Goal: Task Accomplishment & Management: Manage account settings

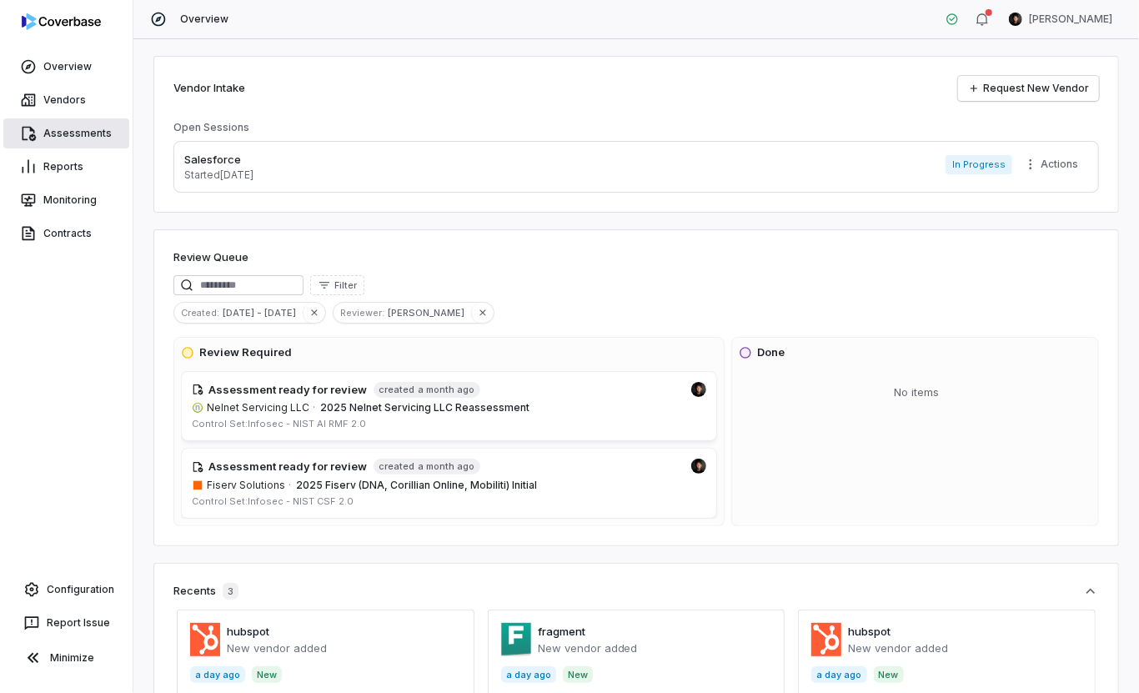
click at [89, 133] on link "Assessments" at bounding box center [66, 133] width 126 height 30
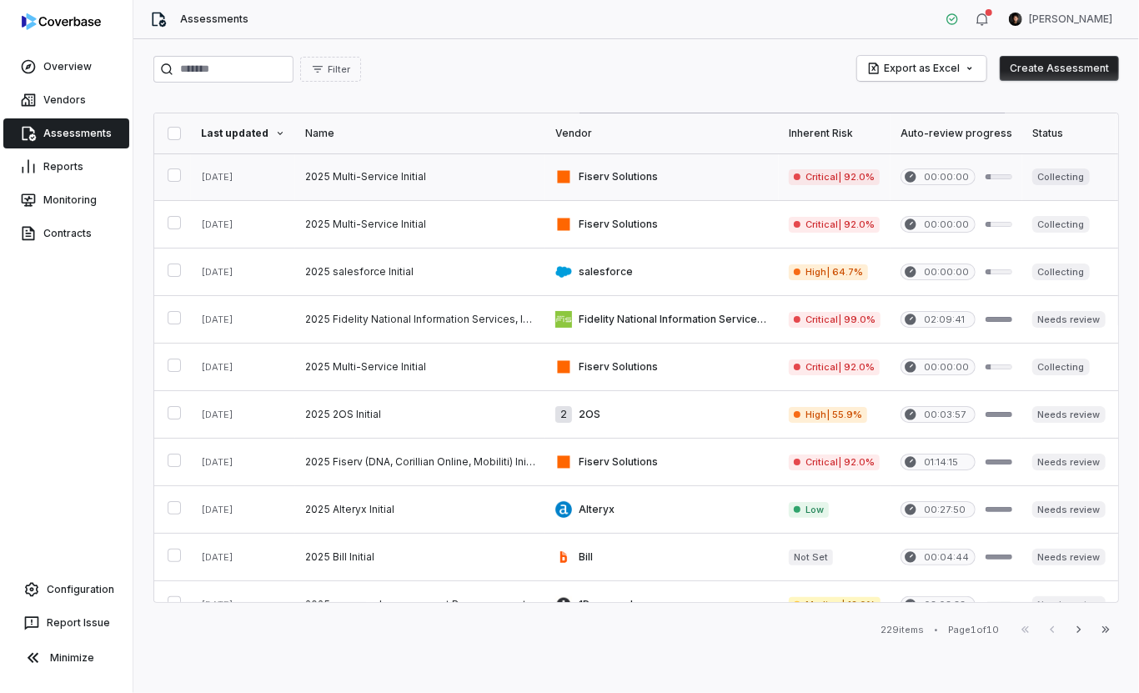
click at [485, 187] on link at bounding box center [420, 176] width 250 height 47
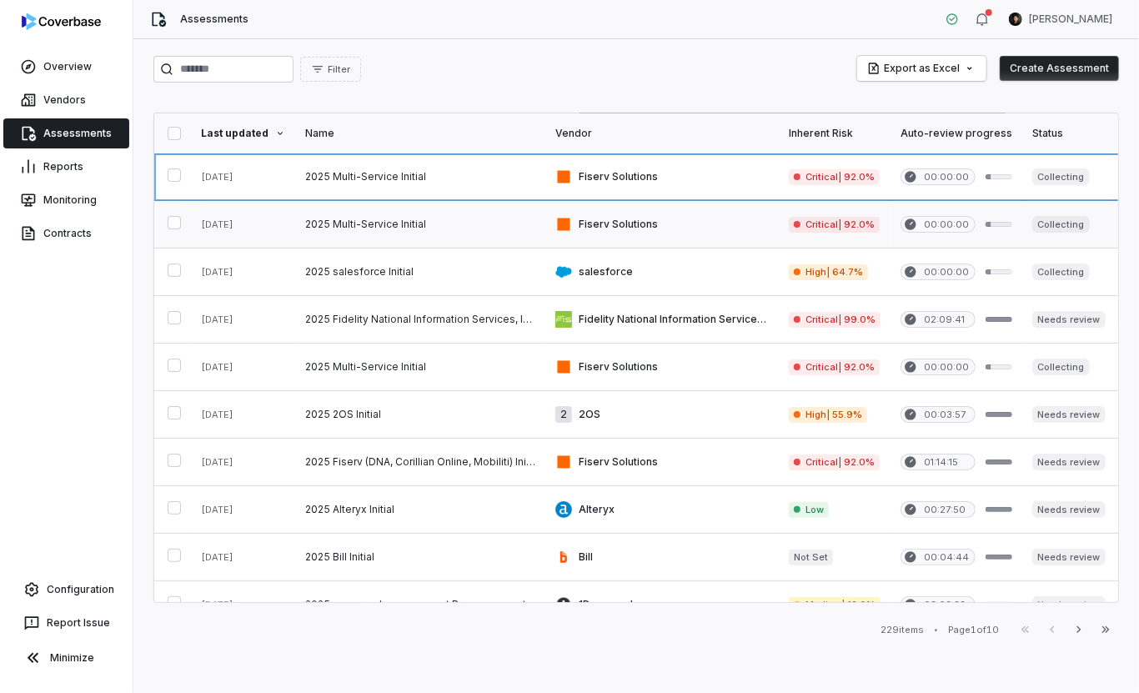
click at [475, 214] on link at bounding box center [420, 224] width 250 height 47
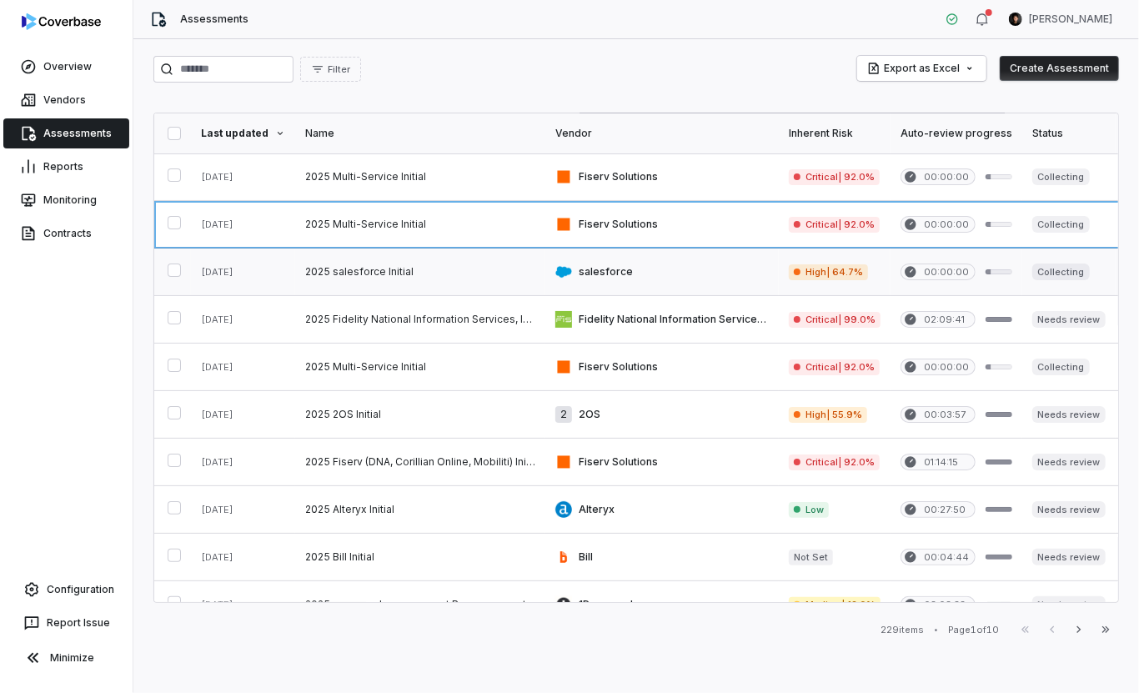
click at [469, 281] on link at bounding box center [420, 271] width 250 height 47
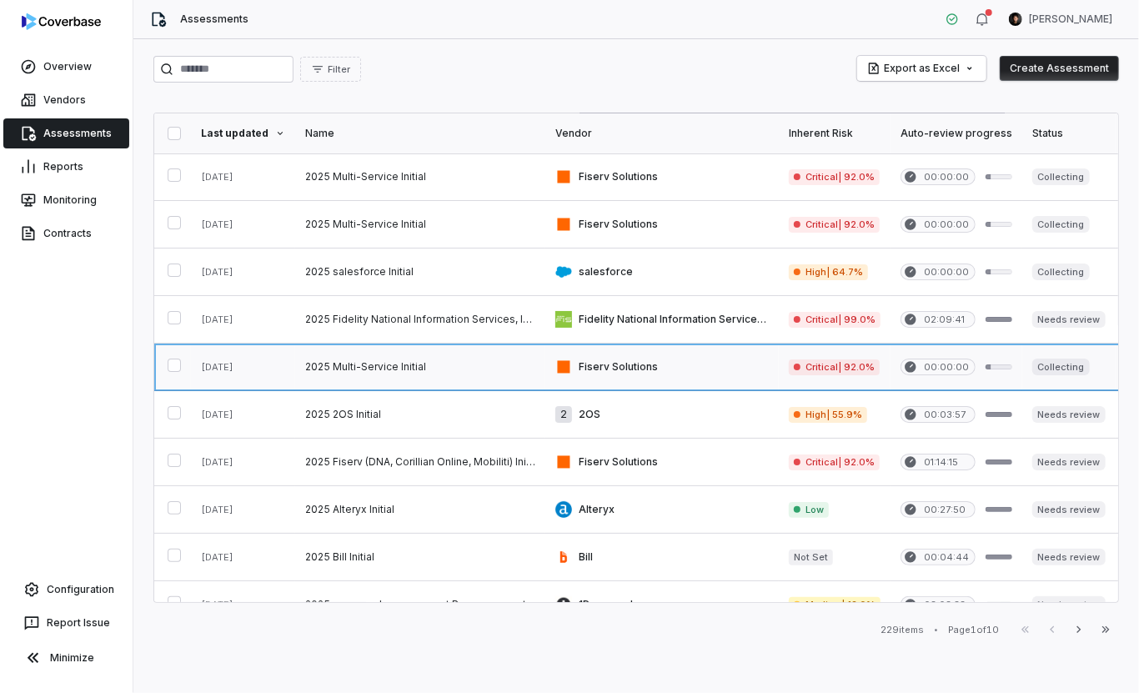
click at [466, 384] on link at bounding box center [420, 366] width 250 height 47
click at [444, 455] on link at bounding box center [420, 461] width 250 height 47
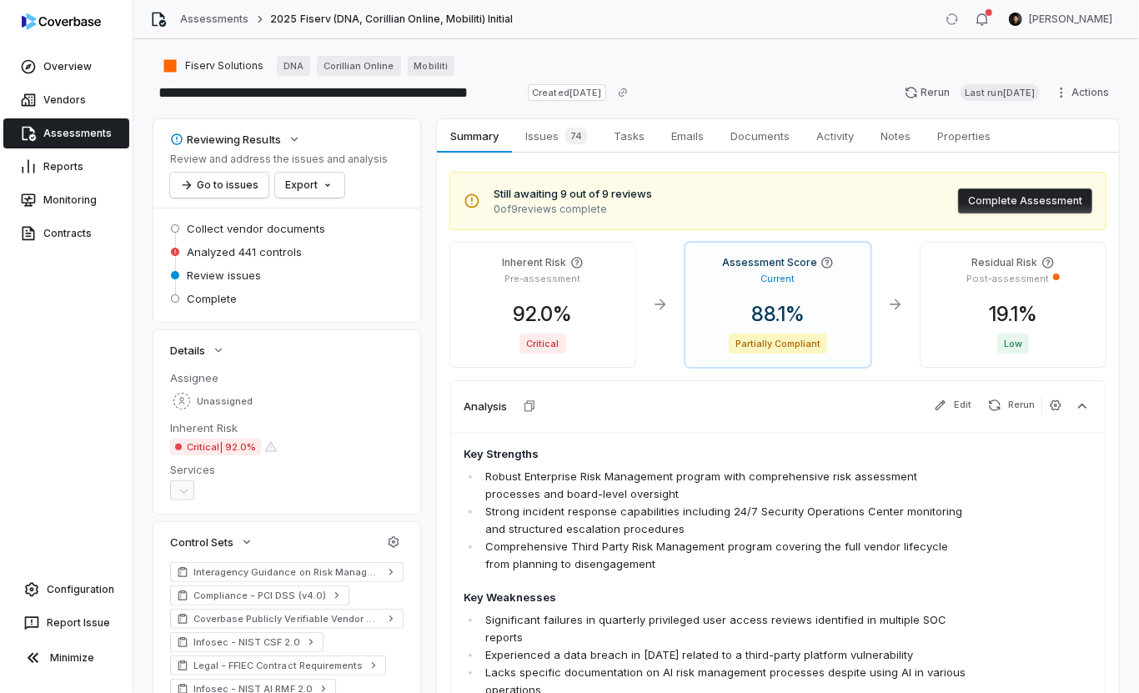
click at [119, 117] on div "Assessments" at bounding box center [66, 133] width 133 height 33
click at [93, 93] on link "Vendors" at bounding box center [66, 100] width 126 height 30
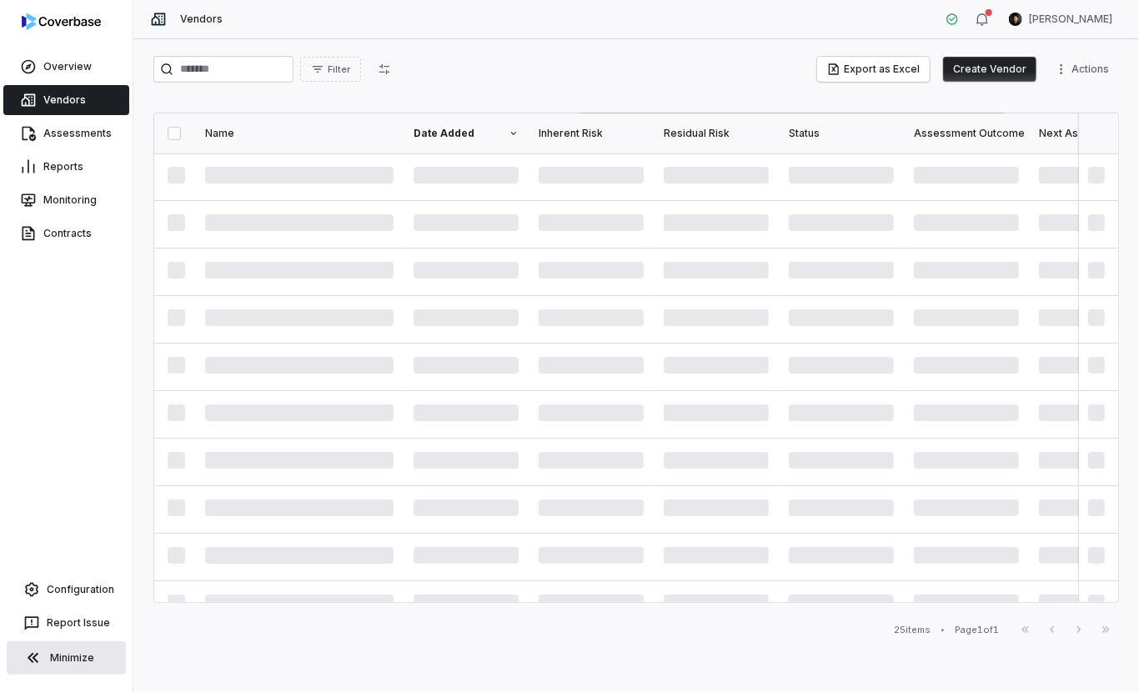
click at [58, 651] on button "Minimize" at bounding box center [66, 657] width 119 height 33
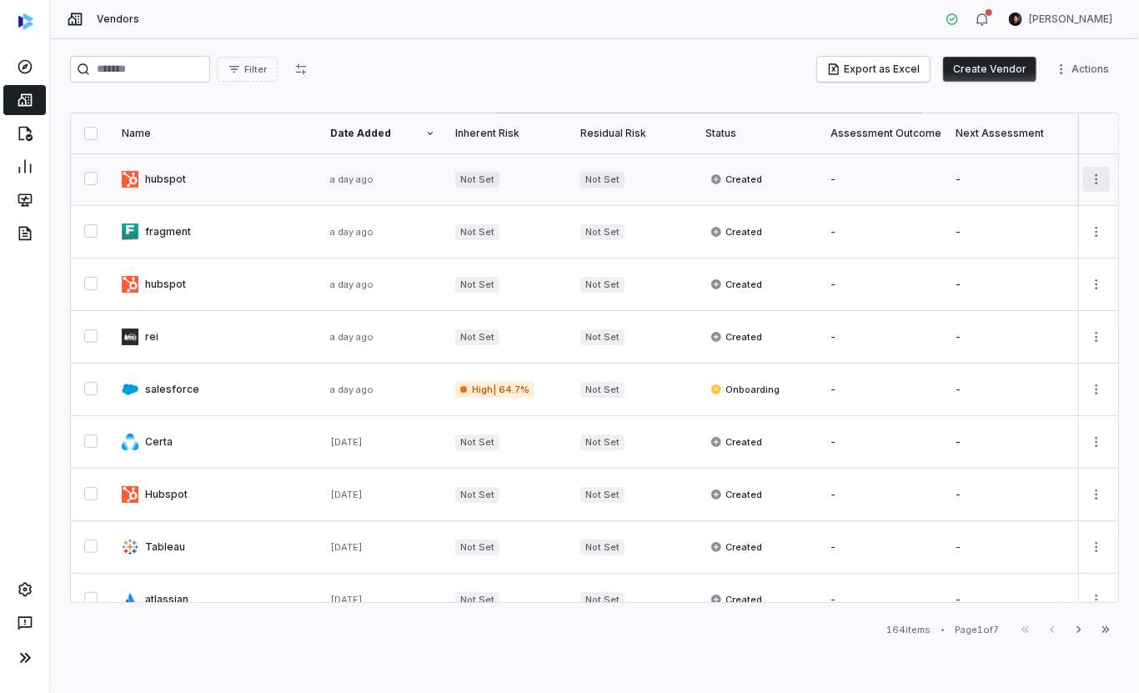
click at [1092, 185] on html "Vendors Clarence Chio Filter Export as Excel Create Vendor Actions Name Date Ad…" at bounding box center [569, 346] width 1139 height 693
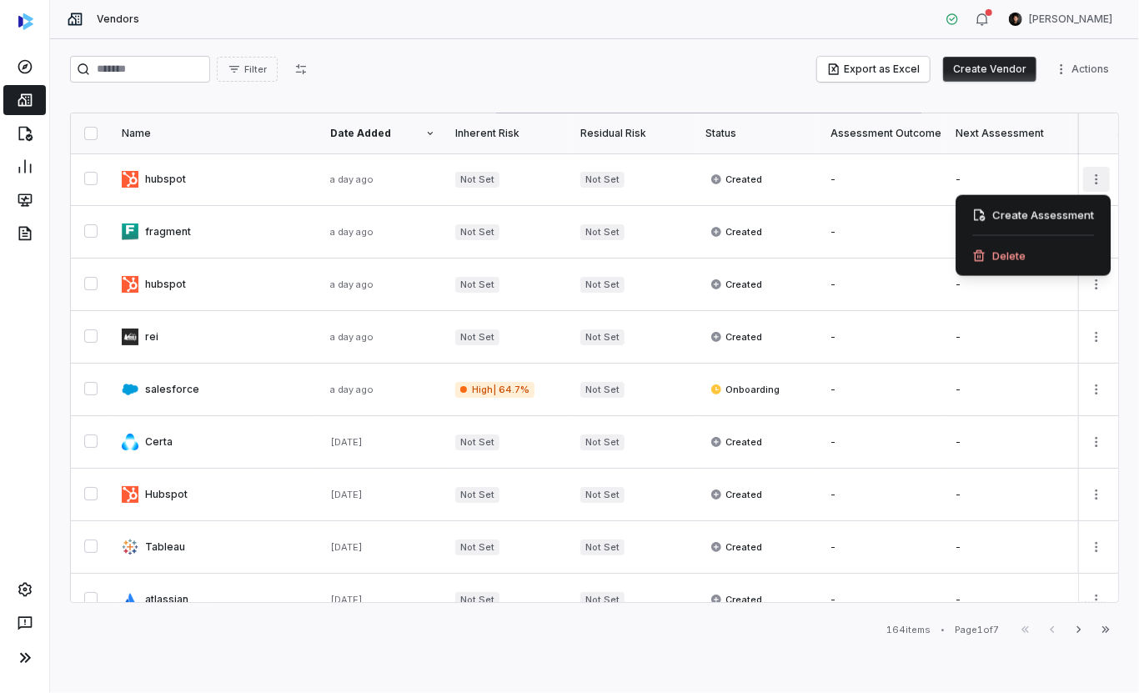
click at [1059, 246] on div "Delete" at bounding box center [1033, 256] width 142 height 27
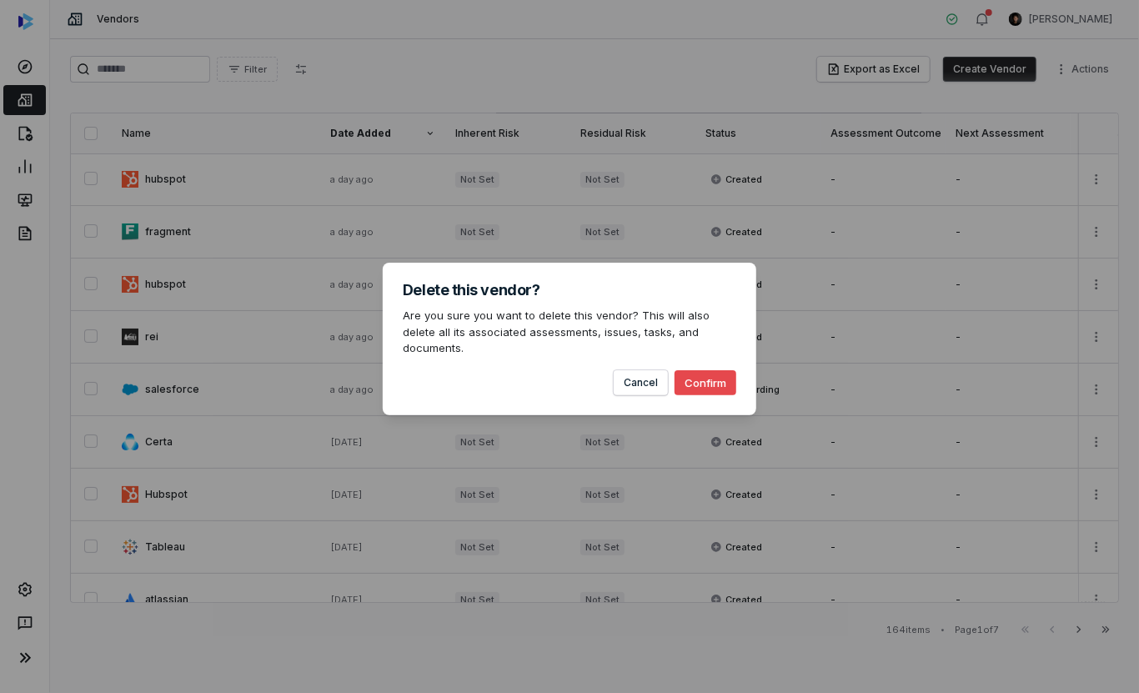
drag, startPoint x: 707, startPoint y: 370, endPoint x: 888, endPoint y: 287, distance: 199.2
click at [707, 370] on button "Confirm" at bounding box center [705, 382] width 62 height 25
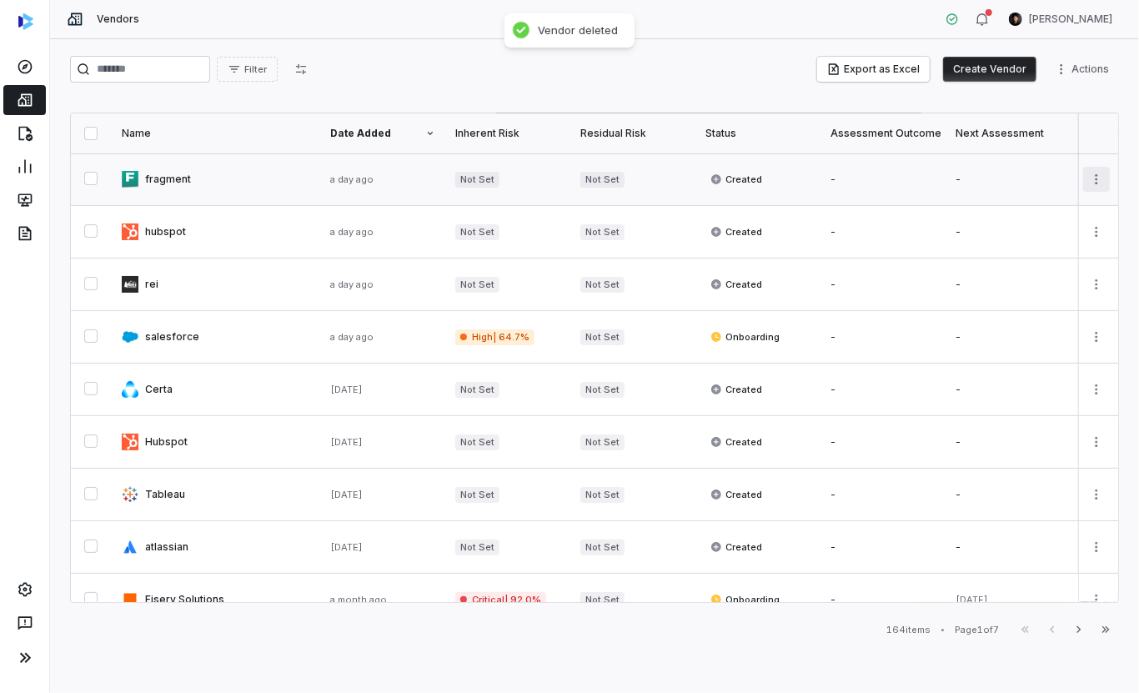
click at [1092, 182] on html "Vendors Clarence Chio Filter Export as Excel Create Vendor Actions Name Date Ad…" at bounding box center [569, 346] width 1139 height 693
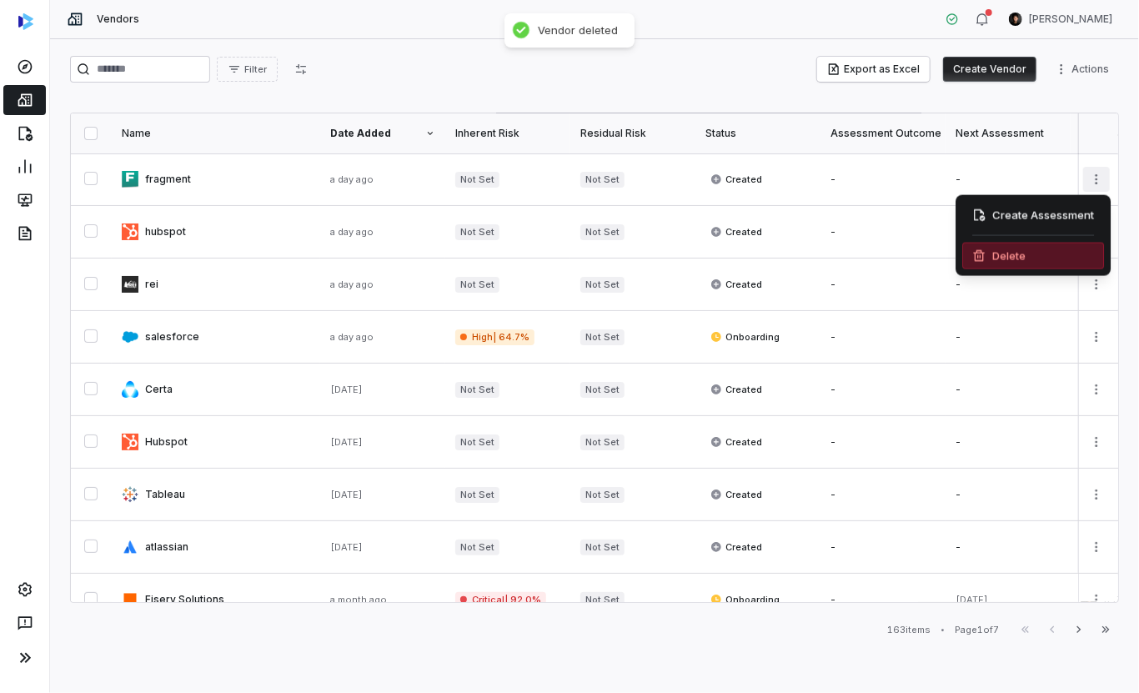
click at [1052, 261] on div "Delete" at bounding box center [1033, 256] width 142 height 27
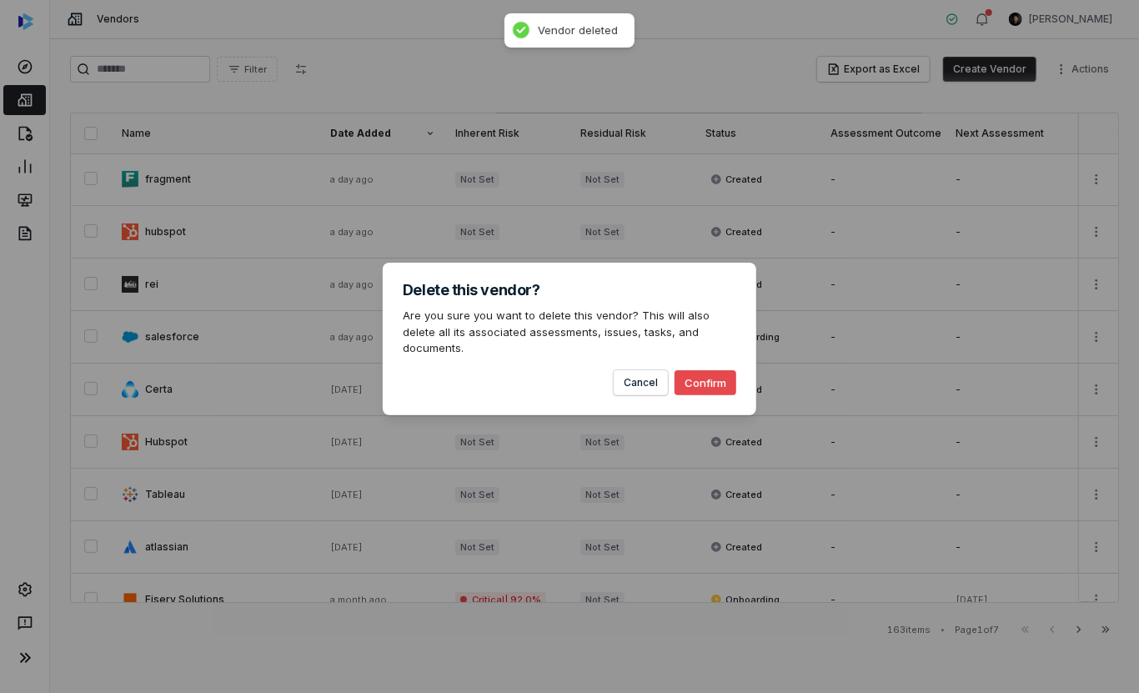
click at [716, 372] on button "Confirm" at bounding box center [705, 382] width 62 height 25
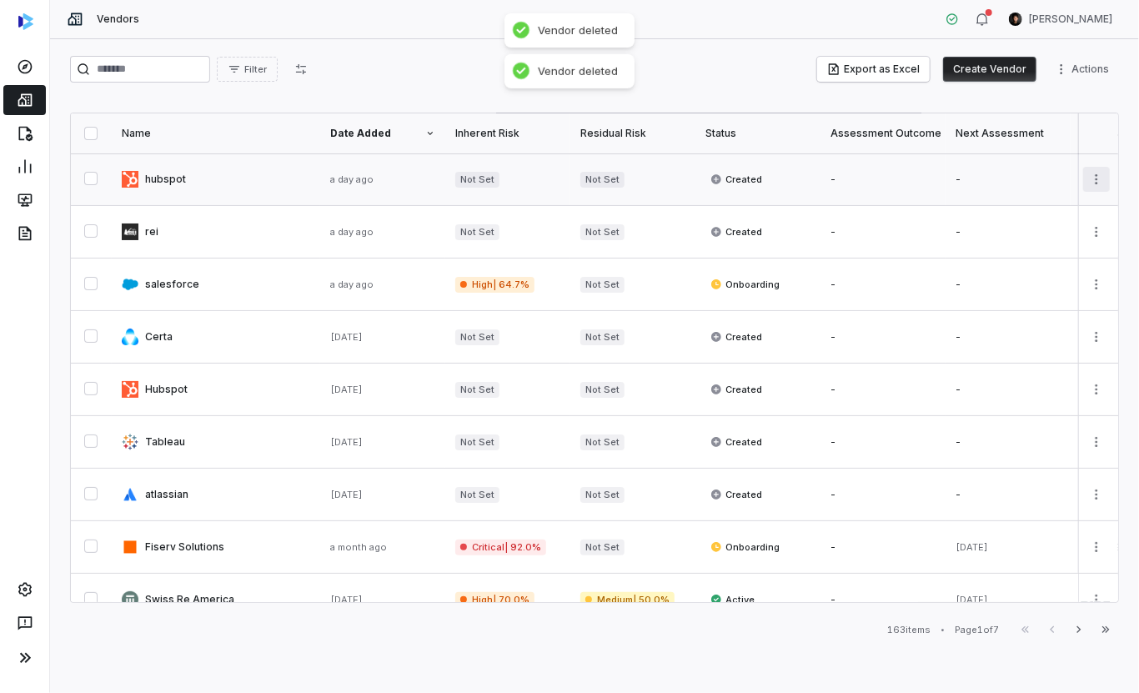
click at [1092, 176] on html "Vendors Clarence Chio Filter Export as Excel Create Vendor Actions Name Date Ad…" at bounding box center [569, 346] width 1139 height 693
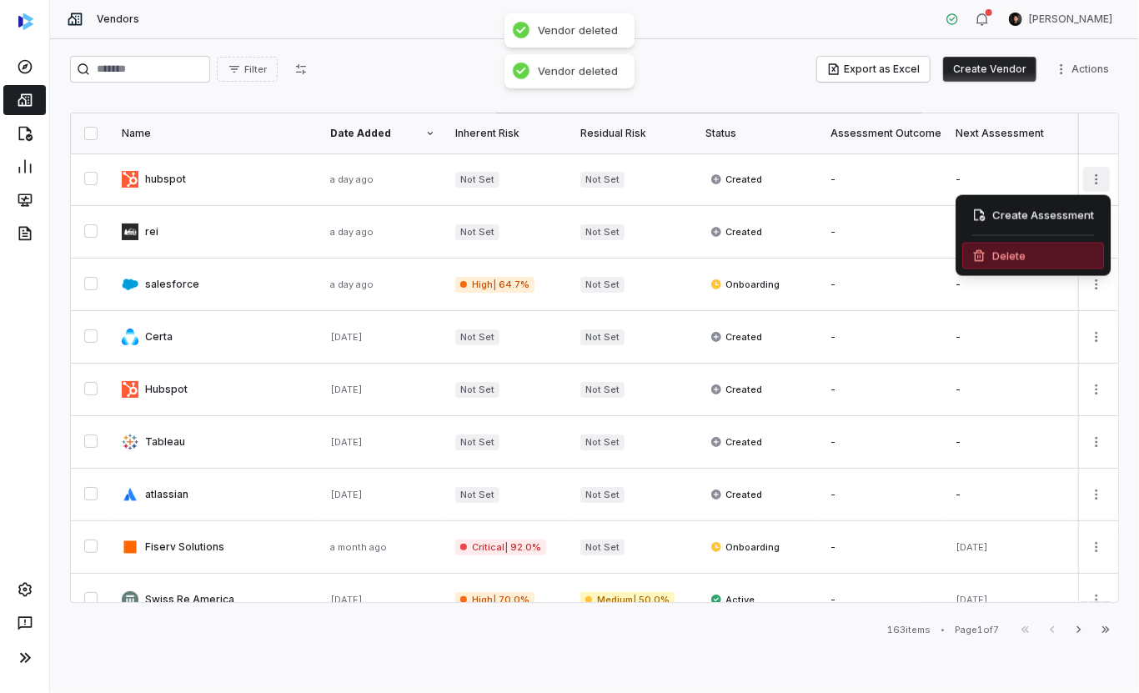
click at [1009, 262] on div "Delete" at bounding box center [1033, 256] width 142 height 27
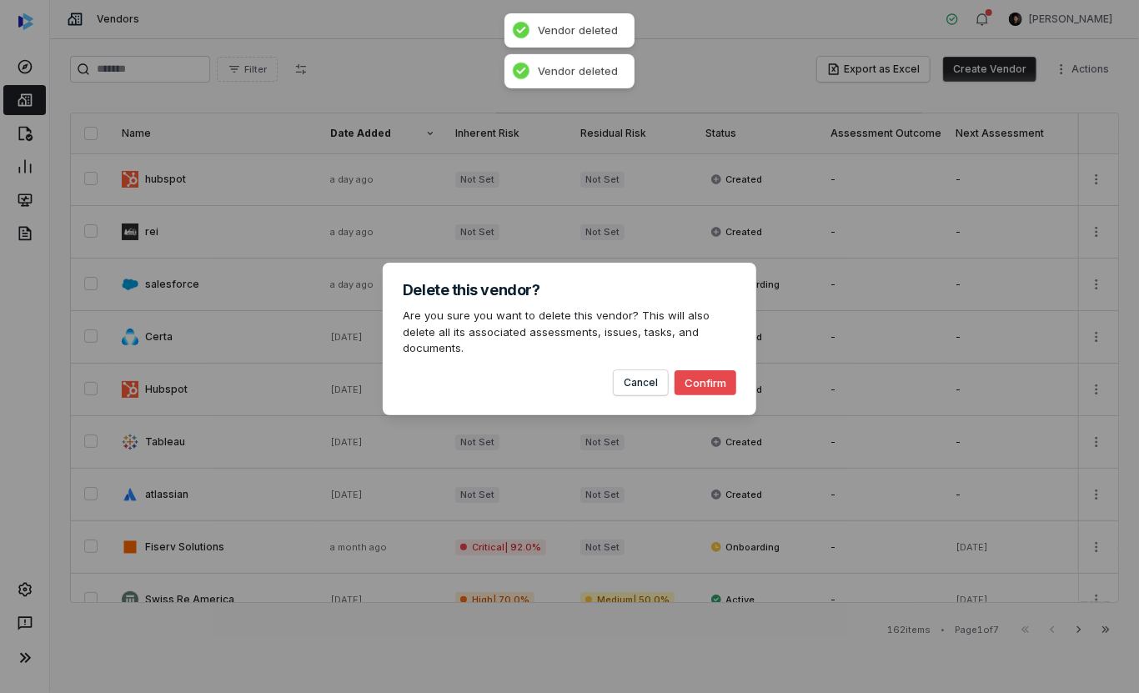
click at [707, 376] on button "Confirm" at bounding box center [705, 382] width 62 height 25
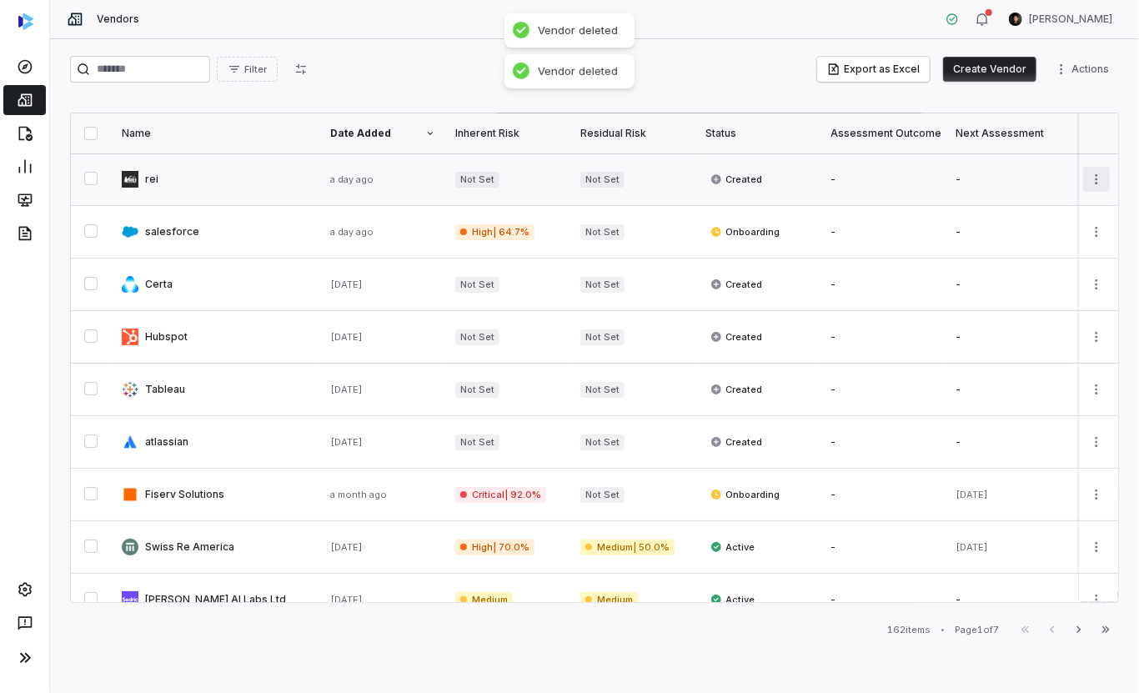
click at [1087, 175] on html "Vendors Clarence Chio Filter Export as Excel Create Vendor Actions Name Date Ad…" at bounding box center [569, 346] width 1139 height 693
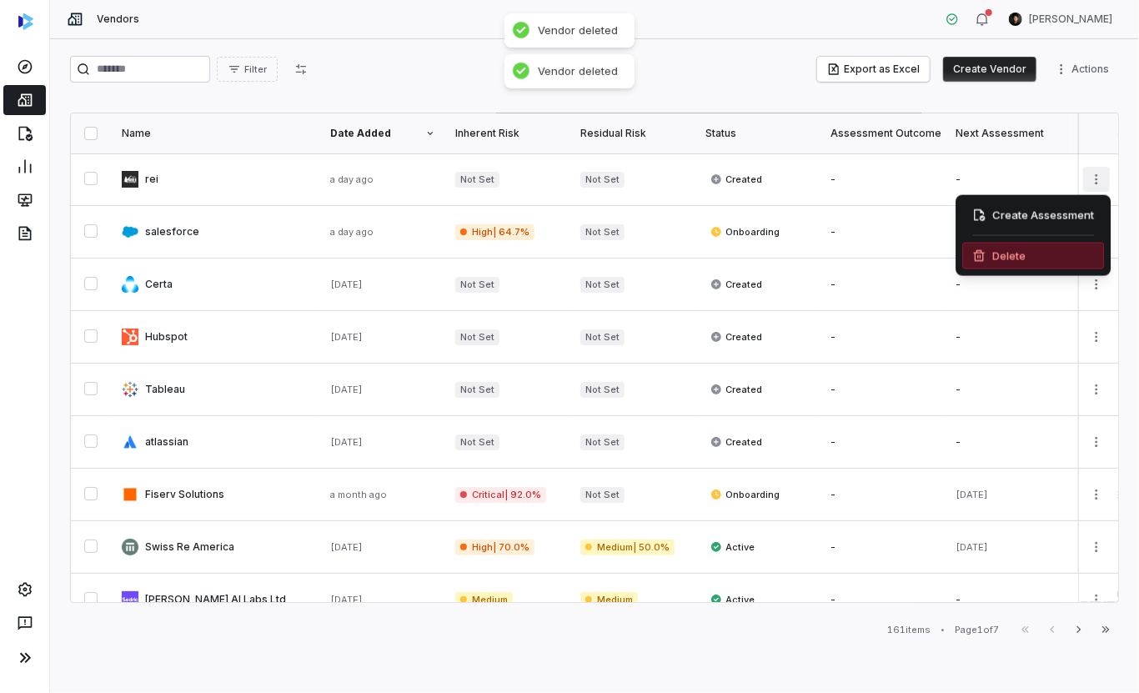
click at [1029, 253] on div "Delete" at bounding box center [1033, 256] width 142 height 27
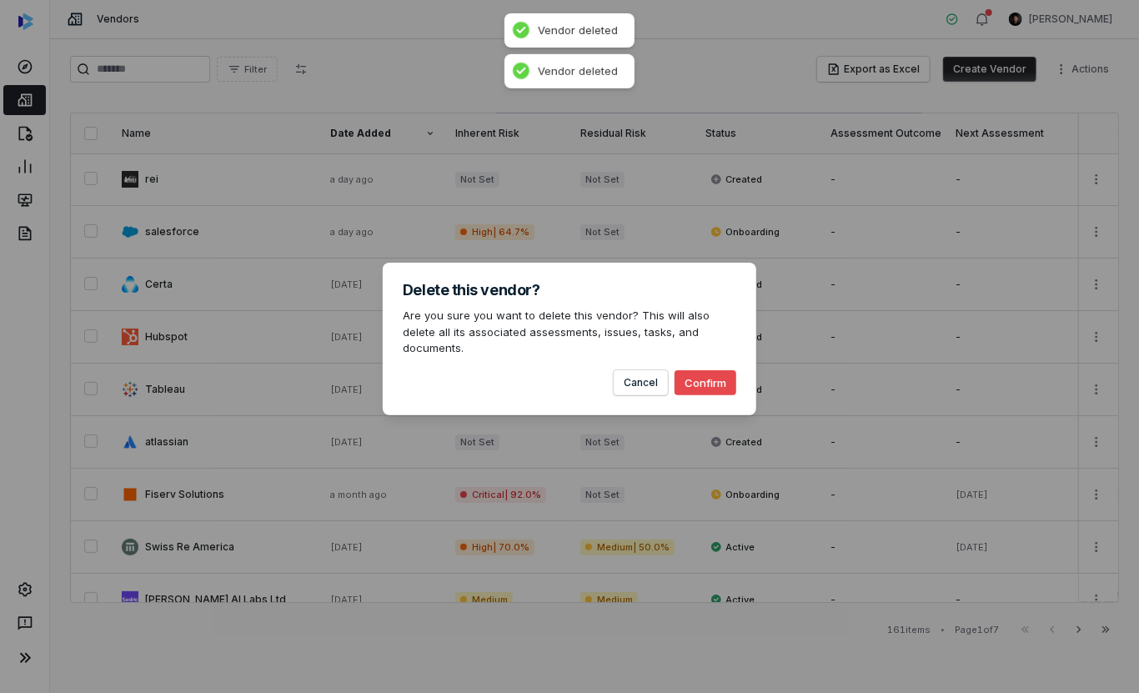
click at [724, 378] on button "Confirm" at bounding box center [705, 382] width 62 height 25
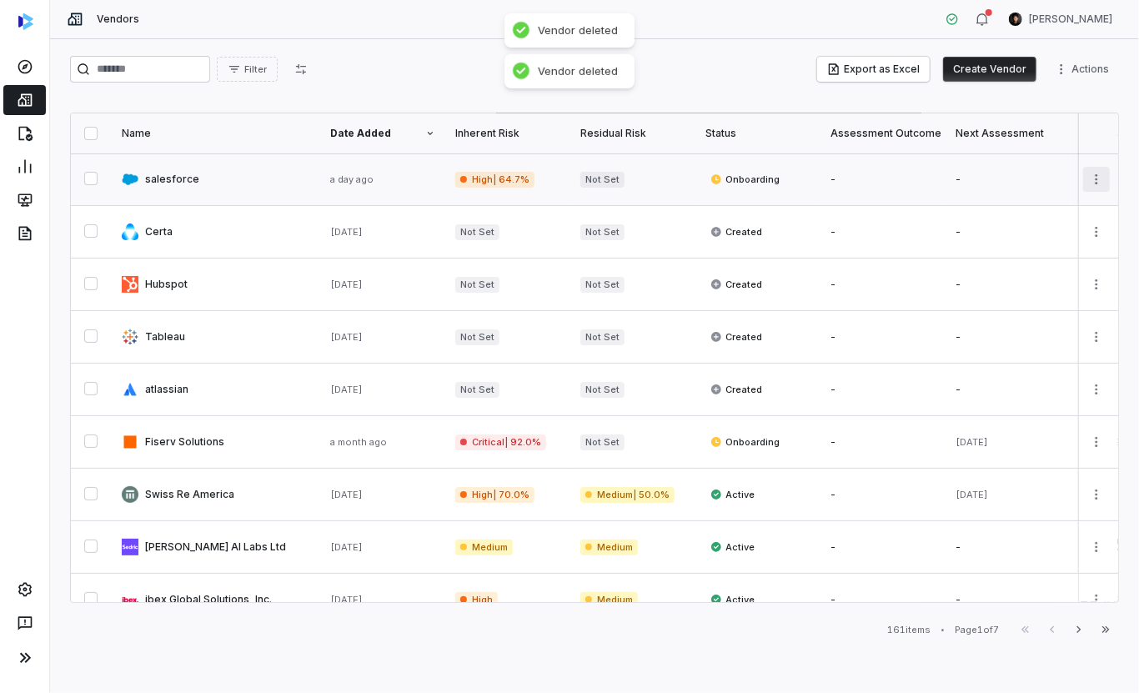
click at [1092, 184] on html "Vendors Clarence Chio Filter Export as Excel Create Vendor Actions Name Date Ad…" at bounding box center [569, 346] width 1139 height 693
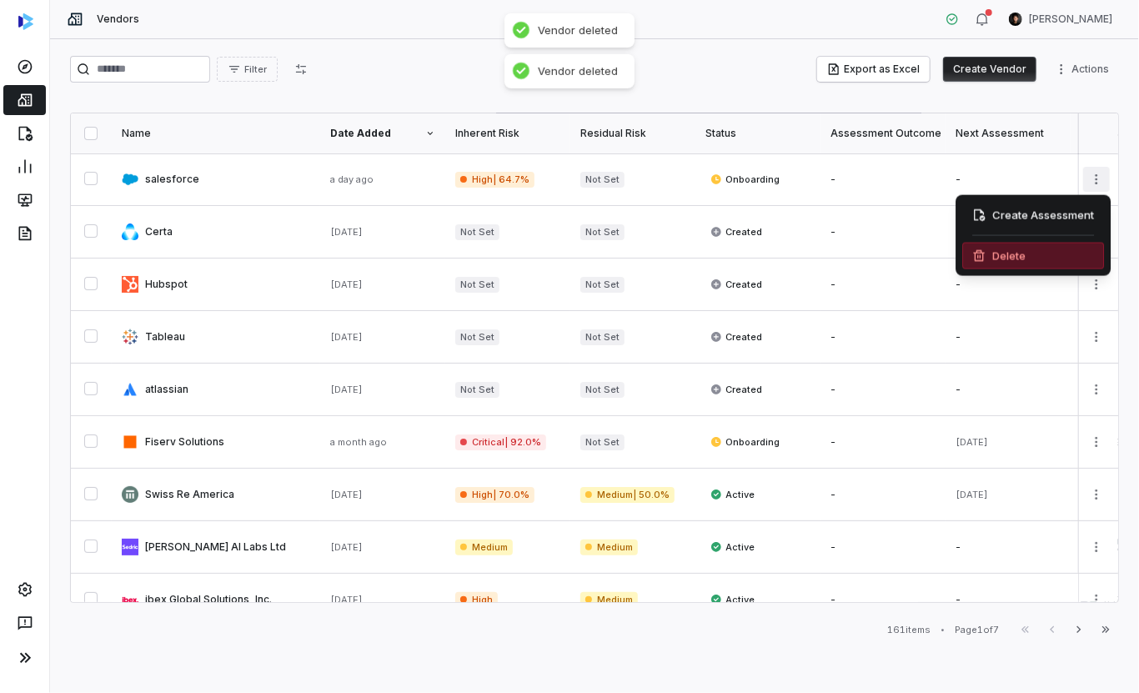
click at [1023, 259] on div "Delete" at bounding box center [1033, 256] width 142 height 27
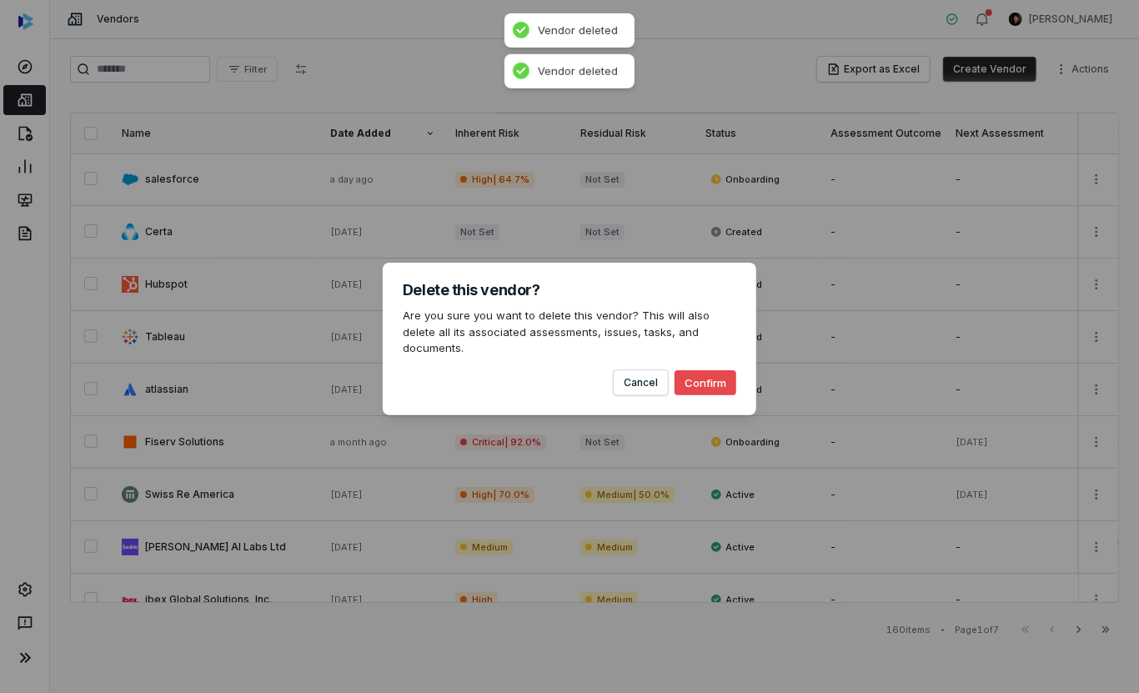
click at [726, 371] on button "Confirm" at bounding box center [705, 382] width 62 height 25
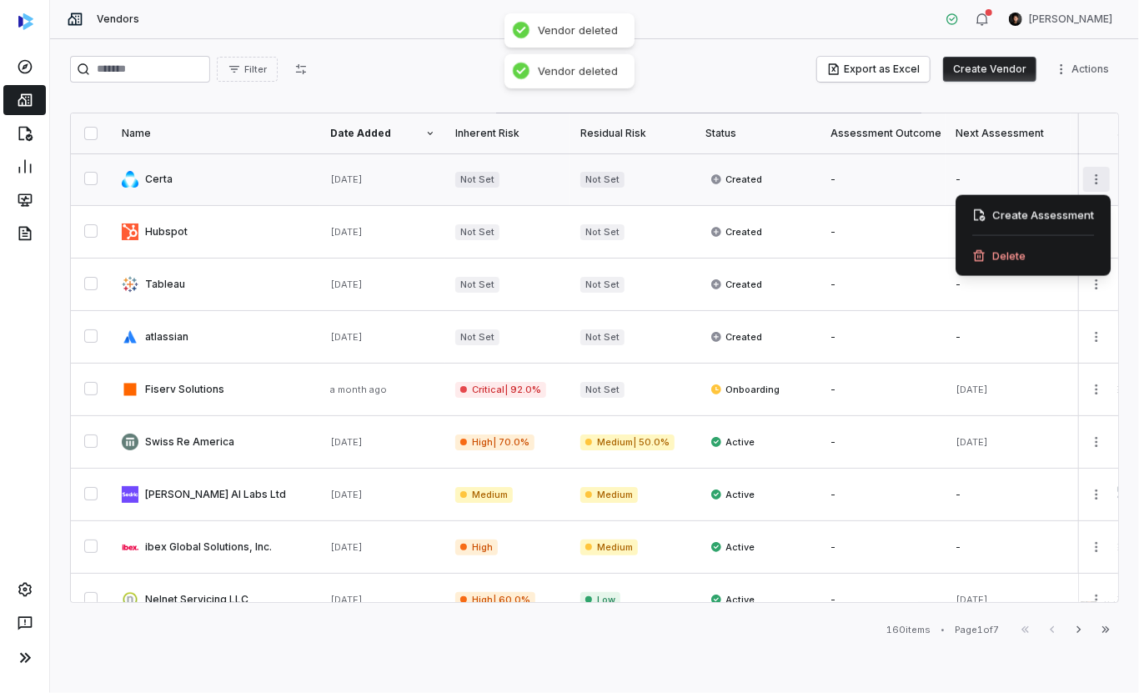
click at [1087, 183] on html "Vendors Clarence Chio Filter Export as Excel Create Vendor Actions Name Date Ad…" at bounding box center [569, 346] width 1139 height 693
click at [1034, 263] on div "Delete" at bounding box center [1033, 256] width 142 height 27
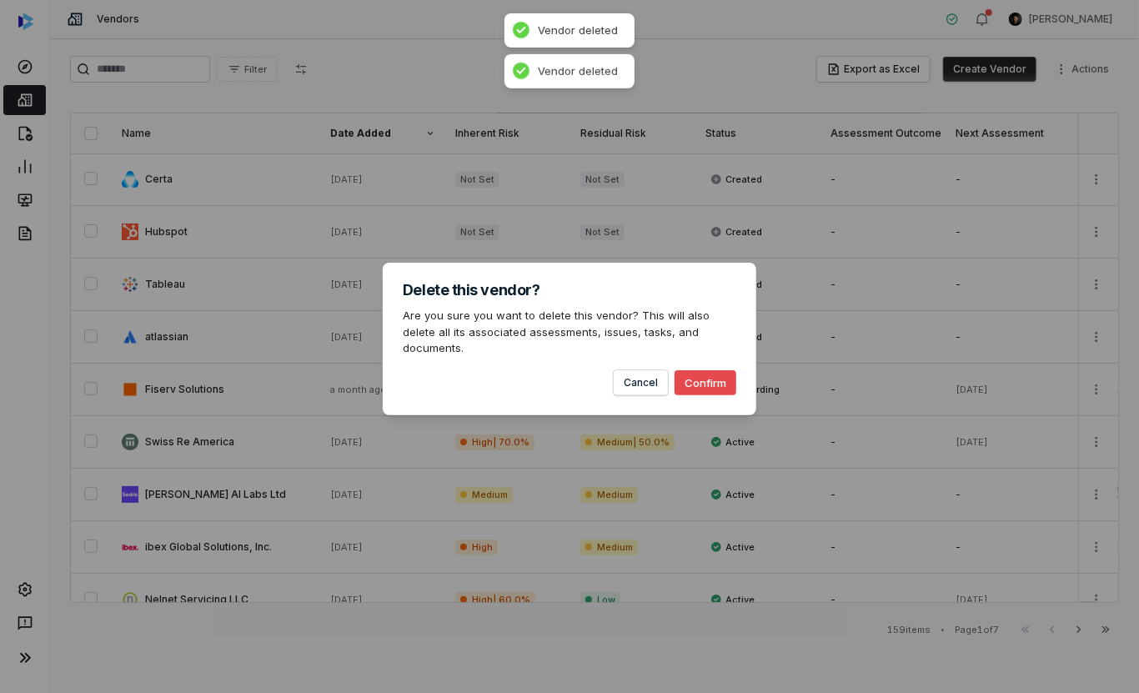
click at [718, 390] on div "Delete this vendor? Are you sure you want to delete this vendor? This will also…" at bounding box center [569, 339] width 373 height 153
click at [718, 382] on button "Confirm" at bounding box center [705, 382] width 62 height 25
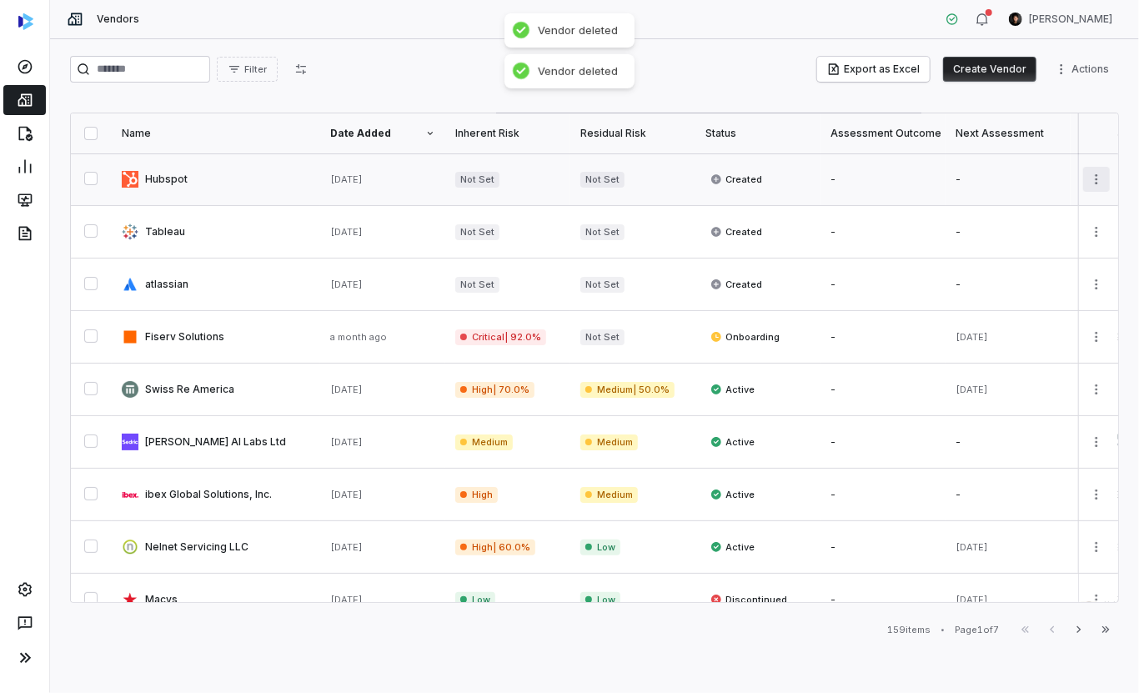
click at [1092, 170] on html "Vendors Clarence Chio Filter Export as Excel Create Vendor Actions Name Date Ad…" at bounding box center [569, 346] width 1139 height 693
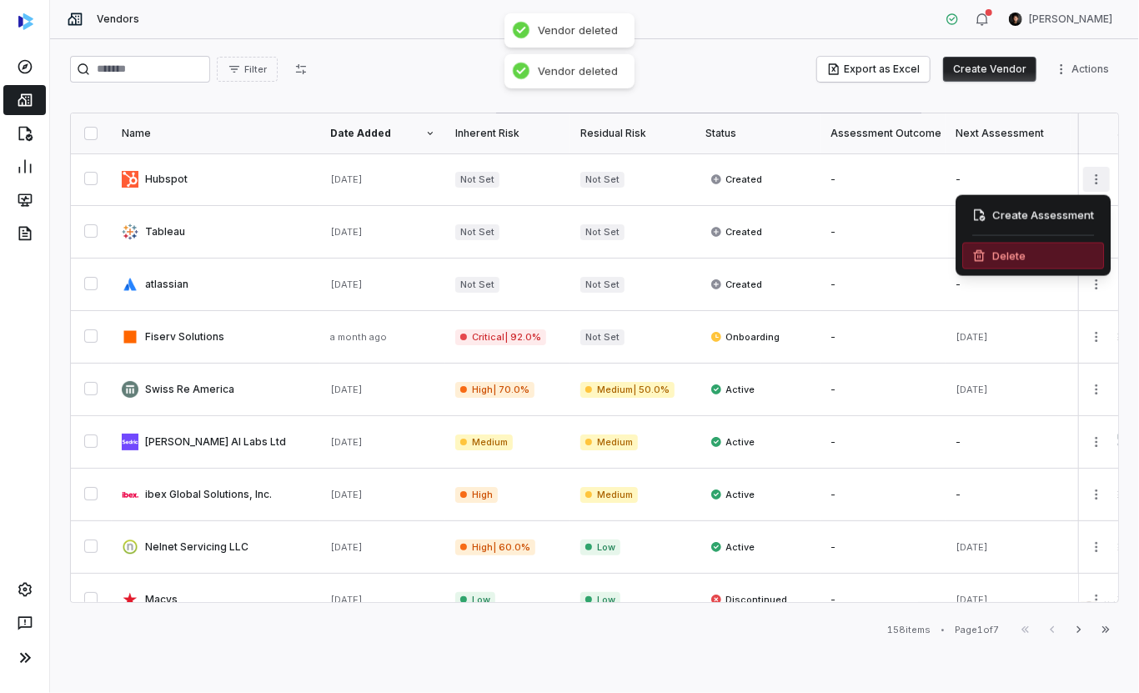
click at [1036, 250] on div "Delete" at bounding box center [1033, 256] width 142 height 27
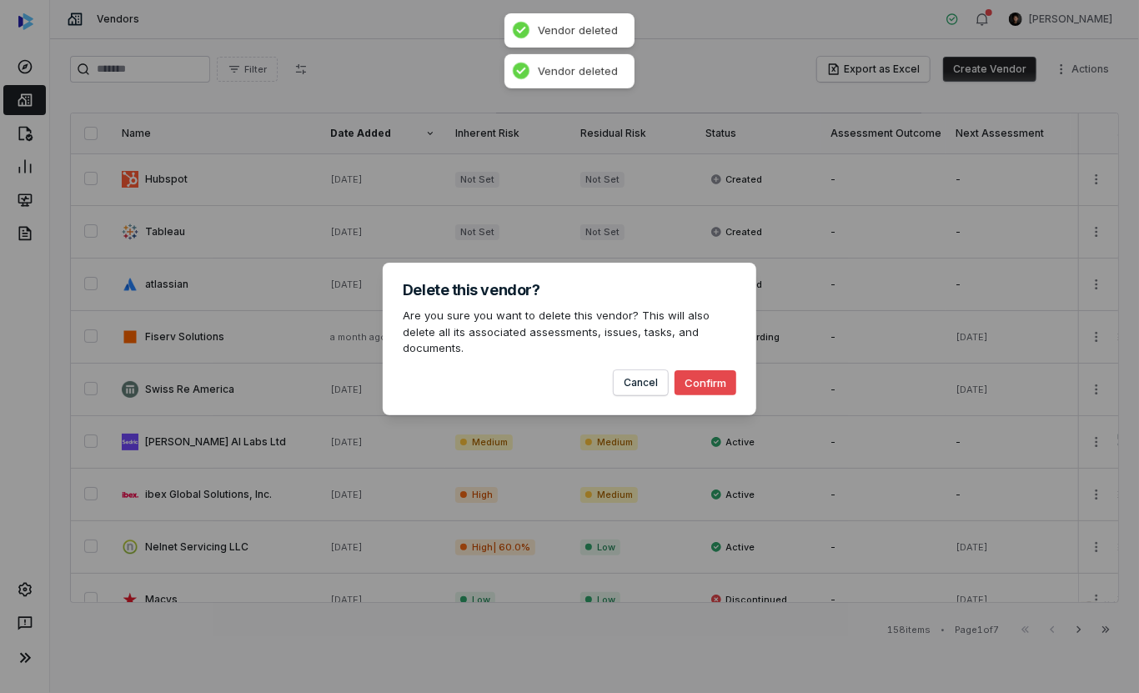
click at [692, 374] on button "Confirm" at bounding box center [705, 382] width 62 height 25
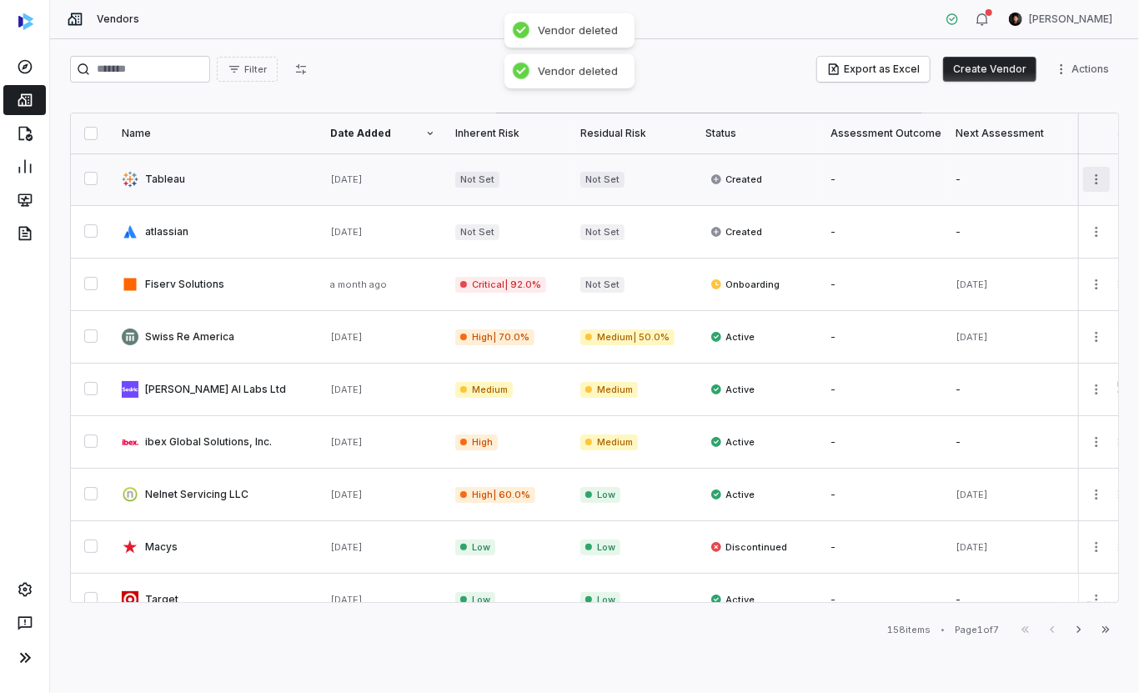
click at [1089, 173] on html "Vendors Clarence Chio Filter Export as Excel Create Vendor Actions Name Date Ad…" at bounding box center [569, 346] width 1139 height 693
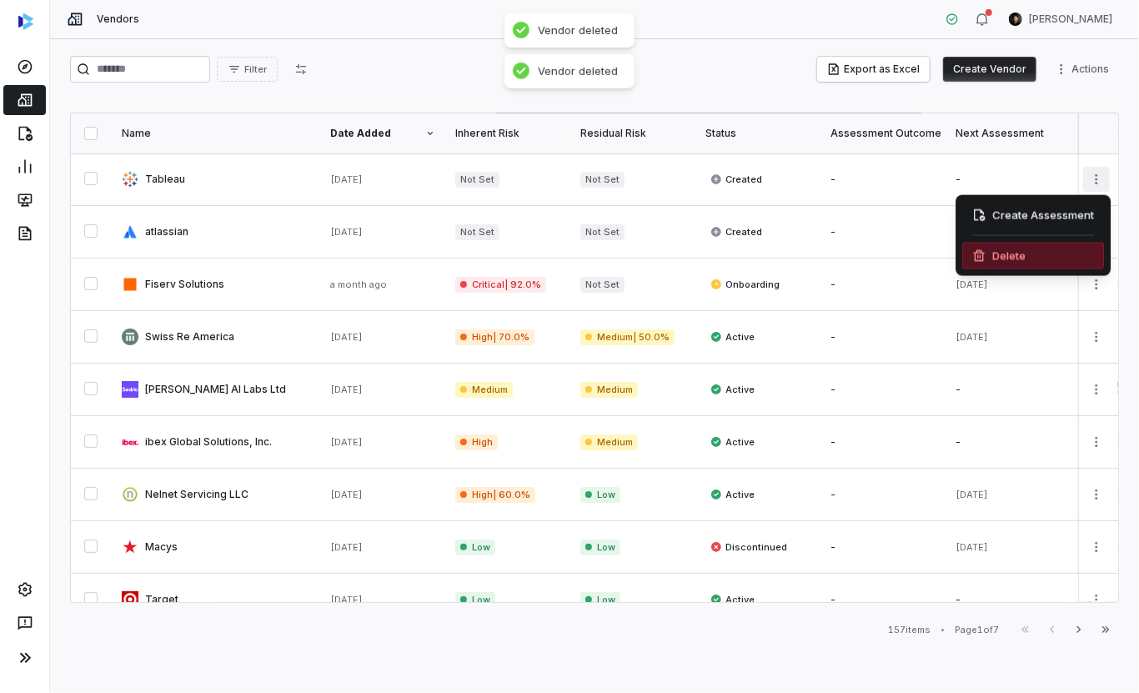
click at [1027, 247] on div "Delete" at bounding box center [1033, 256] width 142 height 27
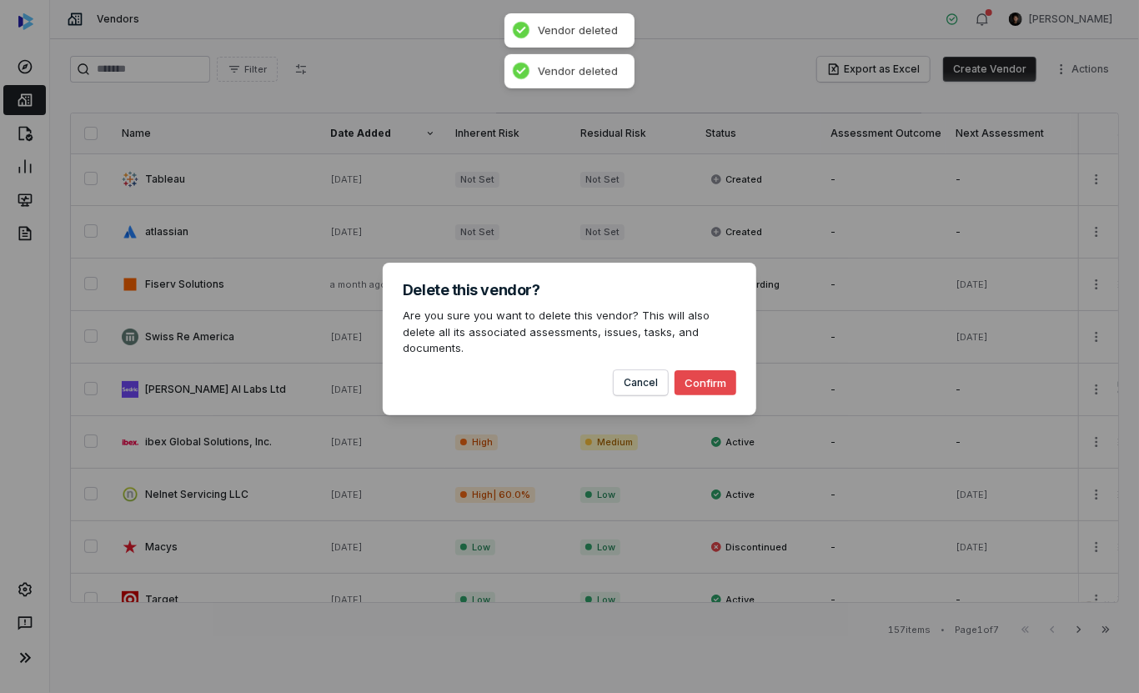
click at [692, 372] on button "Confirm" at bounding box center [705, 382] width 62 height 25
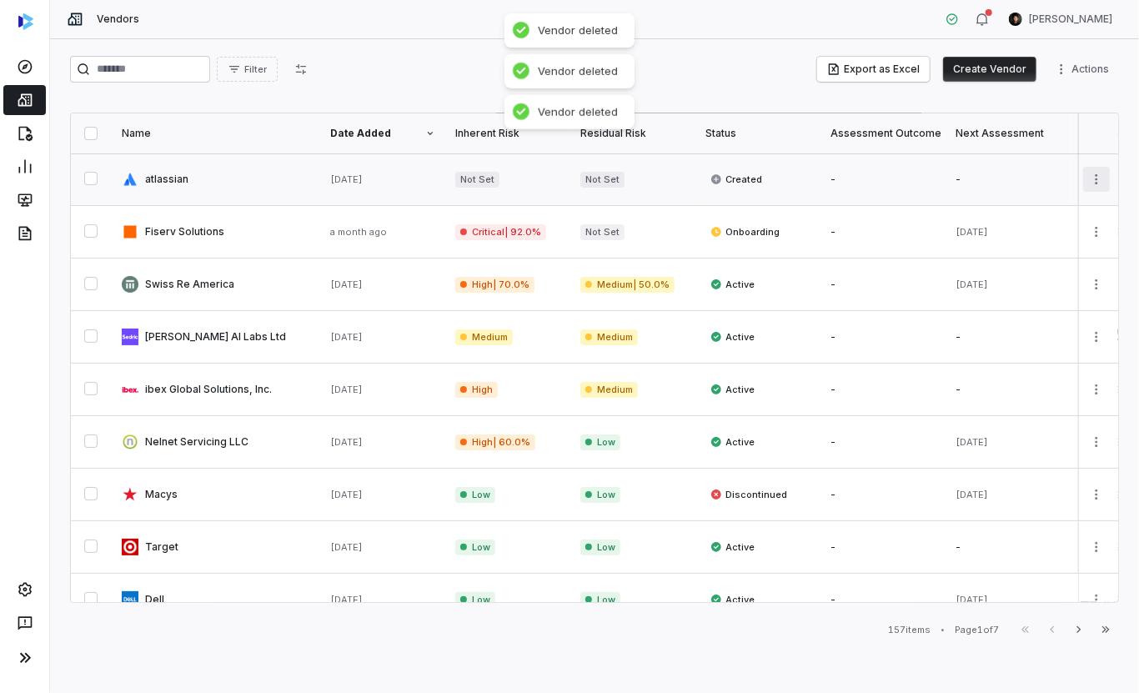
click at [1090, 178] on html "Vendors Clarence Chio Filter Export as Excel Create Vendor Actions Name Date Ad…" at bounding box center [569, 346] width 1139 height 693
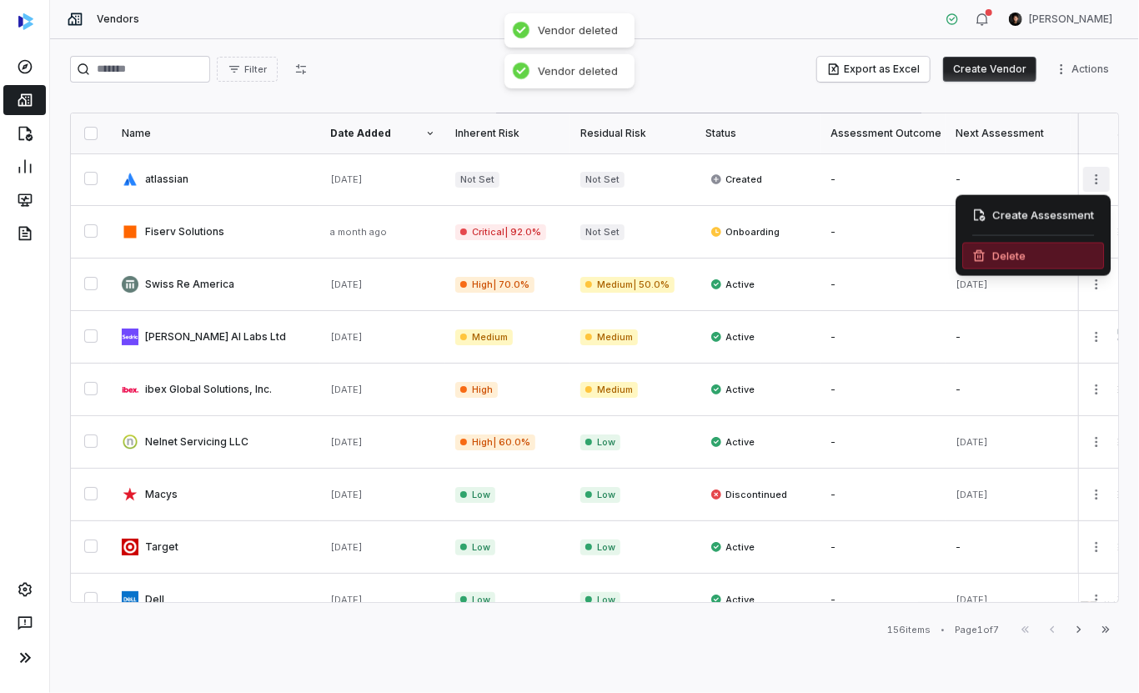
click at [1015, 249] on div "Delete" at bounding box center [1033, 256] width 142 height 27
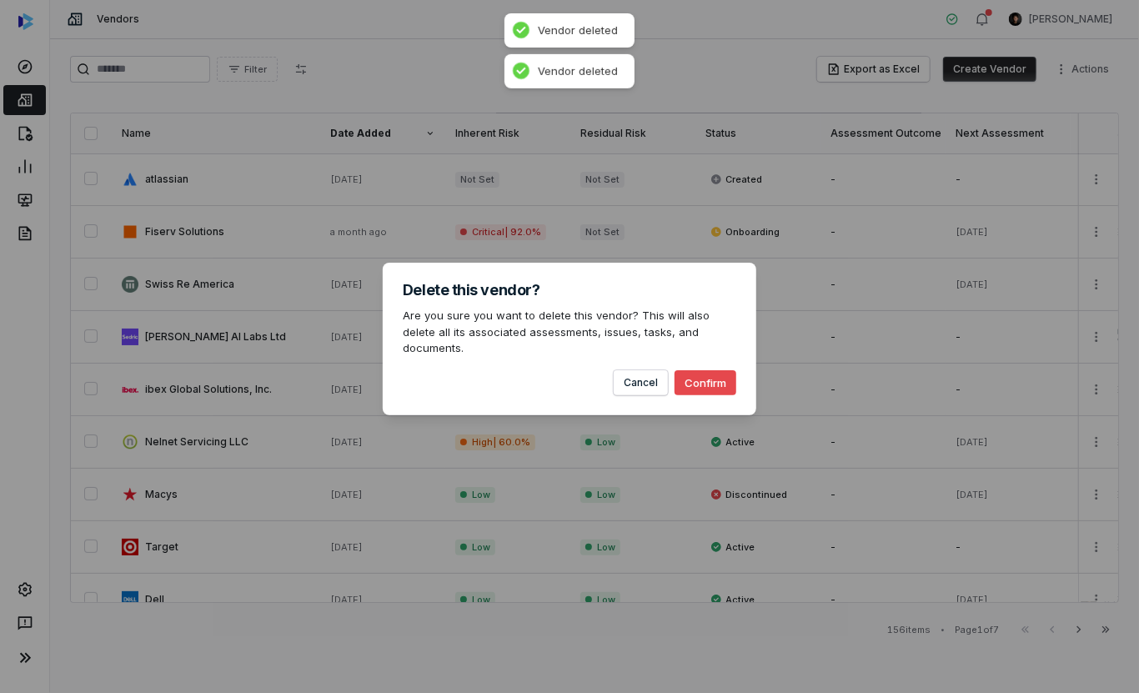
click at [698, 379] on button "Confirm" at bounding box center [705, 382] width 62 height 25
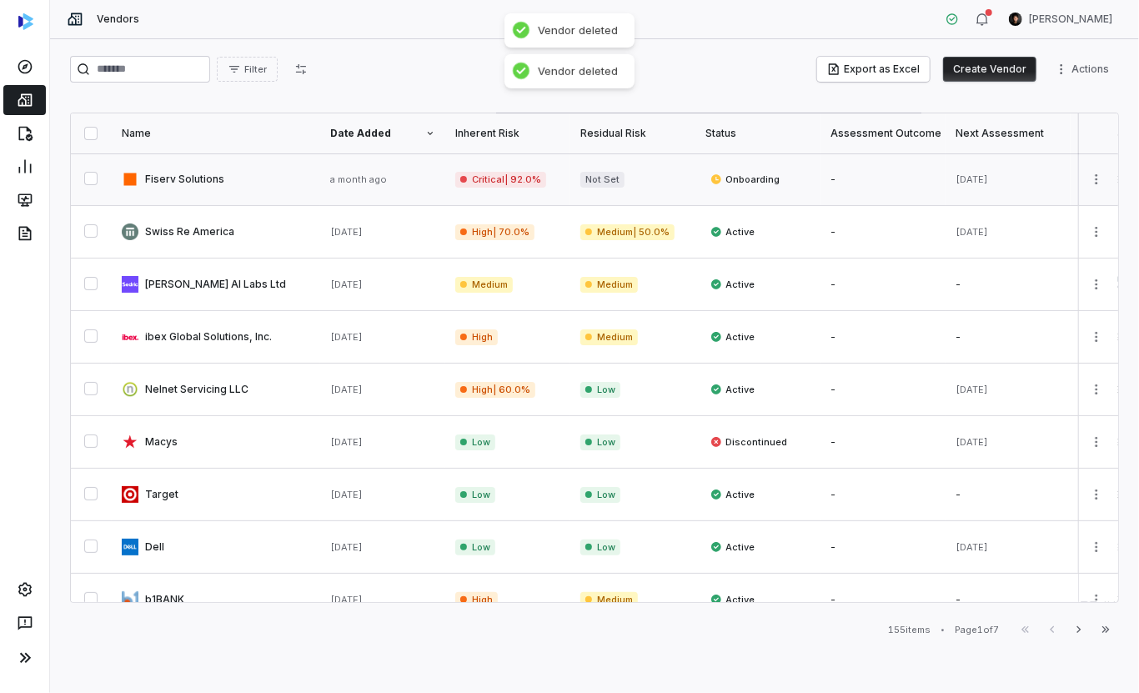
click at [297, 184] on link at bounding box center [216, 179] width 208 height 52
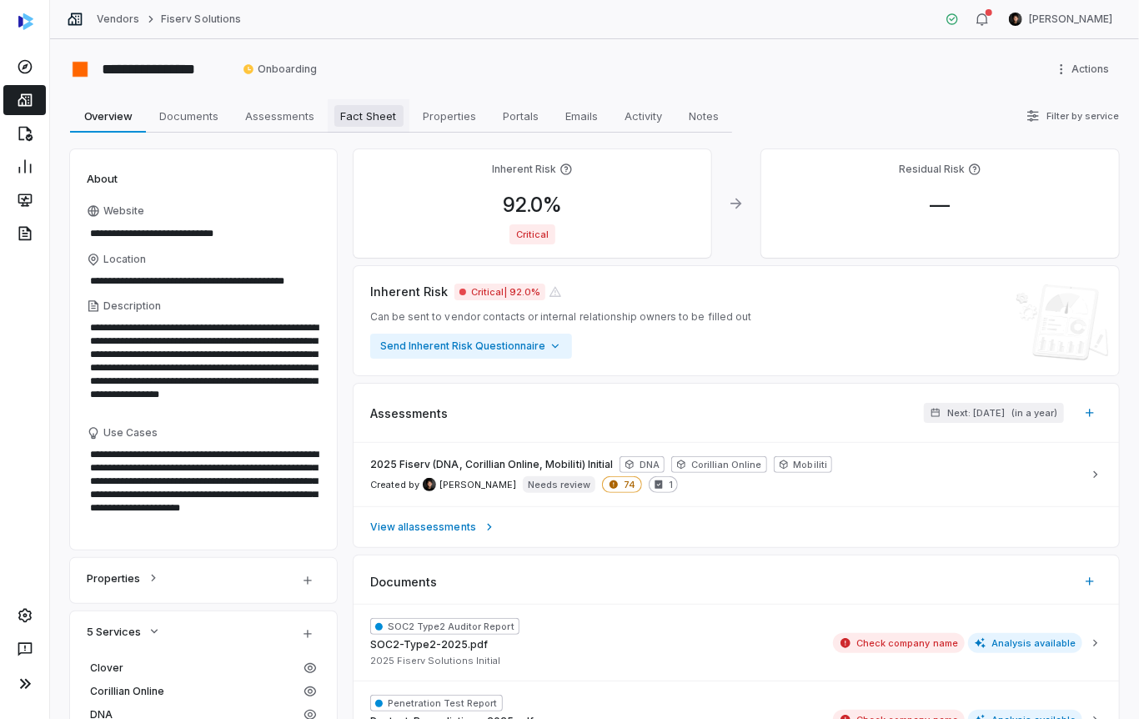
click at [363, 112] on span "Fact Sheet" at bounding box center [368, 116] width 69 height 22
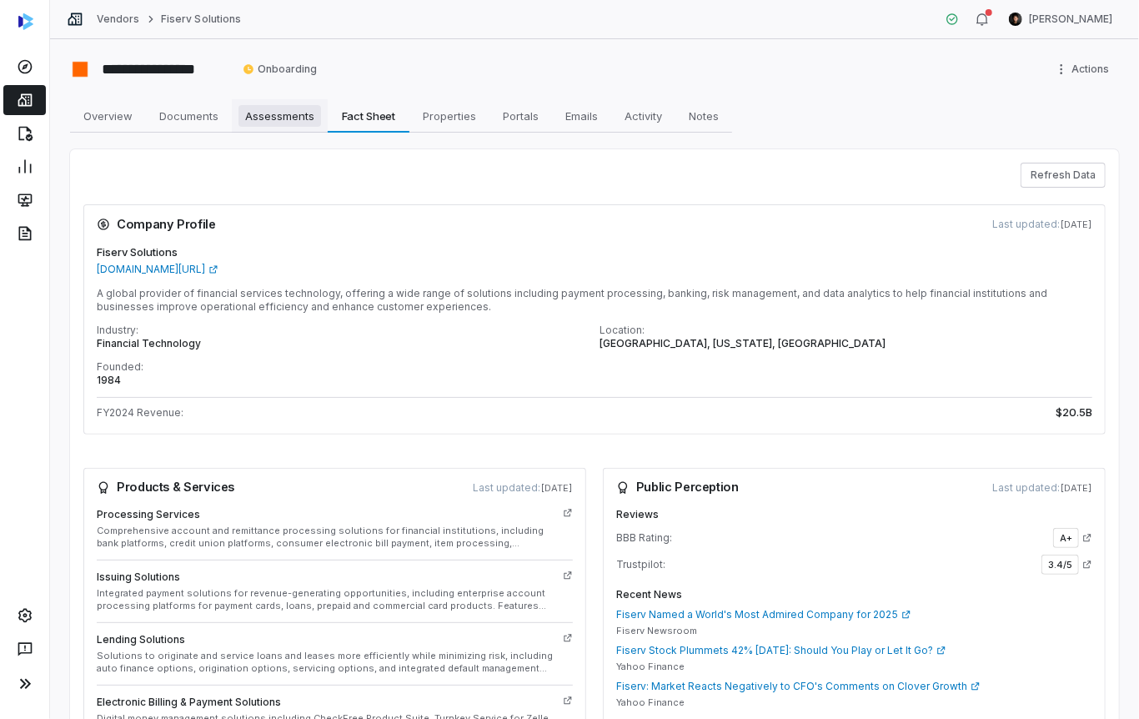
click at [298, 113] on span "Assessments" at bounding box center [279, 116] width 83 height 22
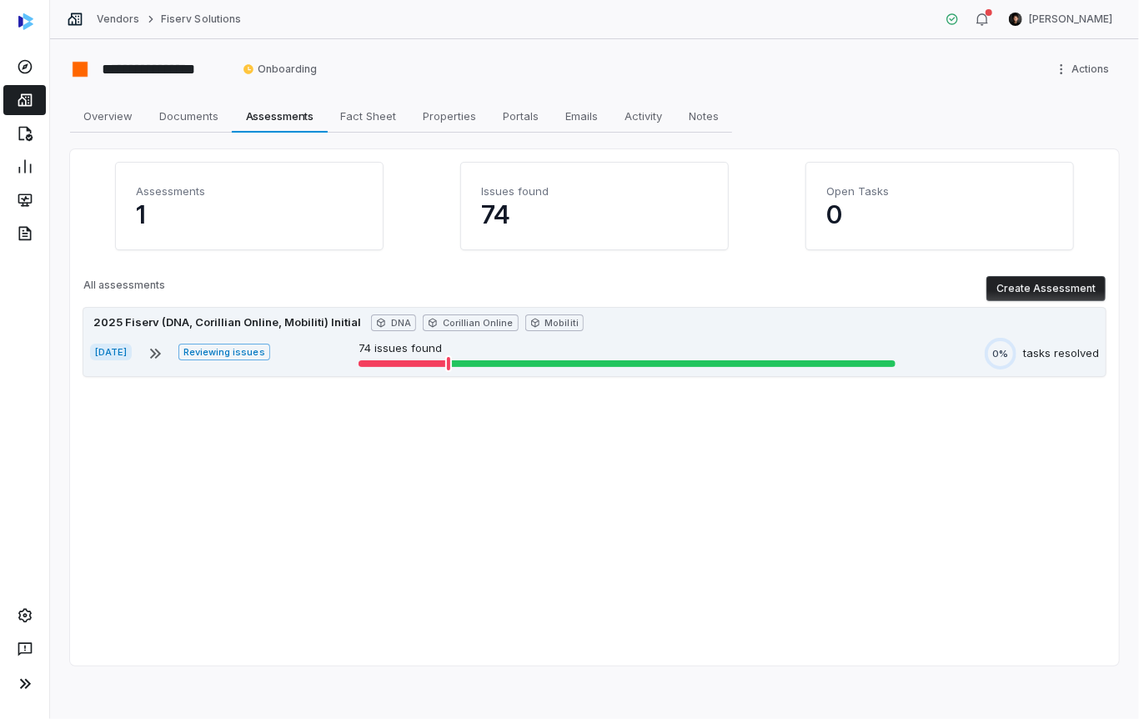
click at [333, 329] on div "2025 Fiserv (DNA, Corillian Online, Mobiliti) Initial" at bounding box center [227, 322] width 274 height 17
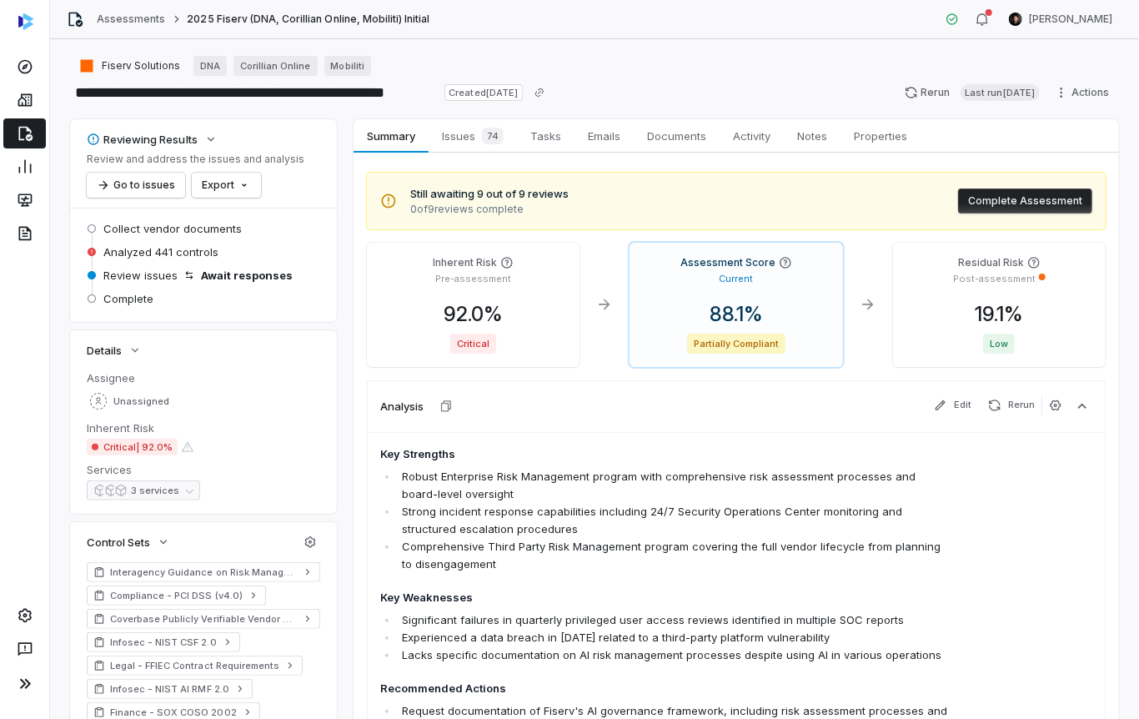
click at [762, 68] on div "Fiserv Solutions DNA Corillian Online Mobiliti" at bounding box center [594, 66] width 1049 height 20
click at [468, 142] on span "Issues 74" at bounding box center [472, 135] width 75 height 23
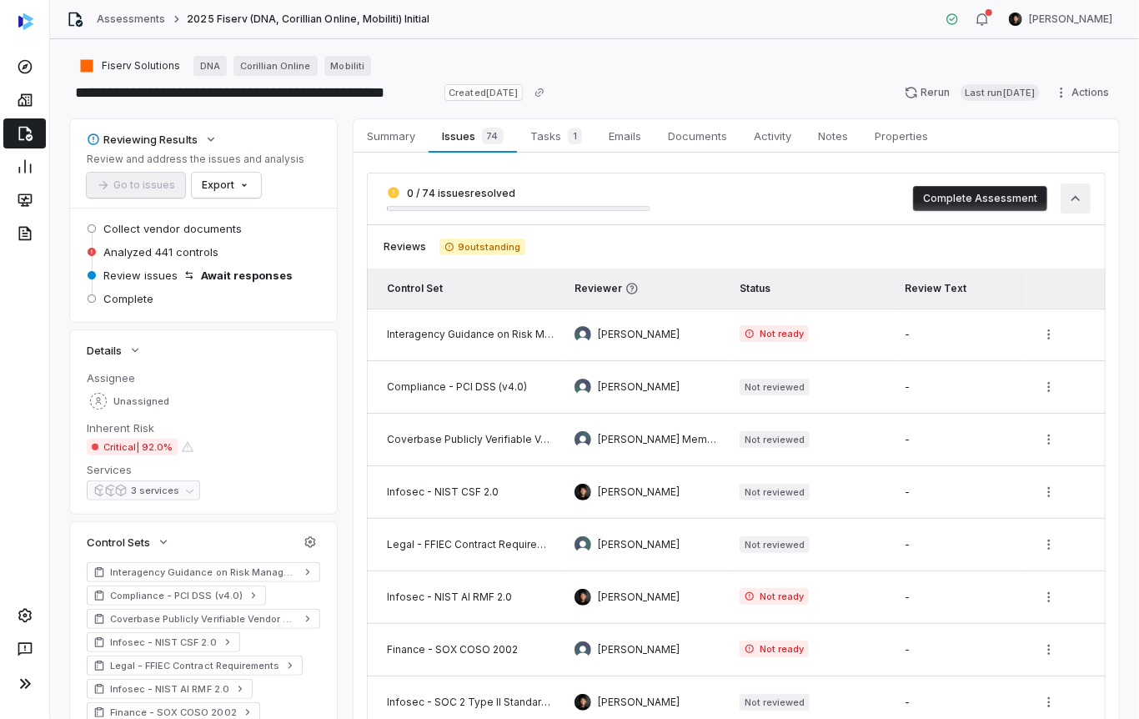
click at [1074, 197] on icon "button" at bounding box center [1075, 198] width 9 height 5
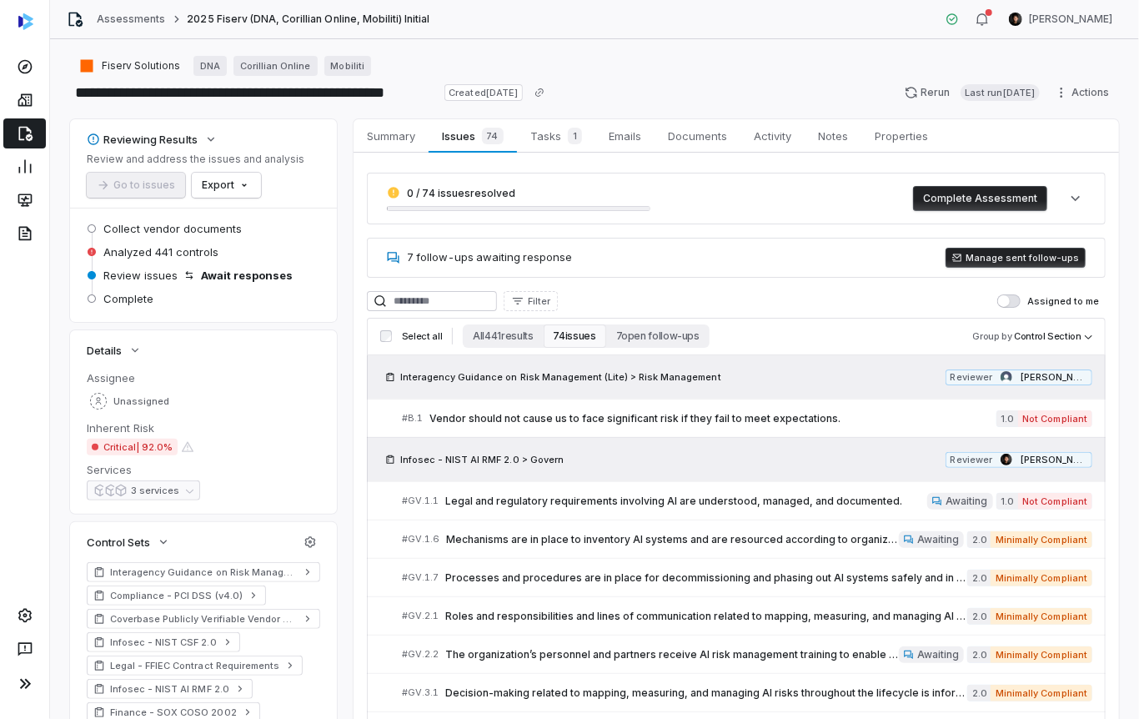
click at [707, 63] on div "Fiserv Solutions DNA Corillian Online Mobiliti" at bounding box center [594, 66] width 1049 height 20
click at [571, 548] on link "# GV.1.6 Mechanisms are in place to inventory AI systems and are resourced acco…" at bounding box center [747, 539] width 690 height 38
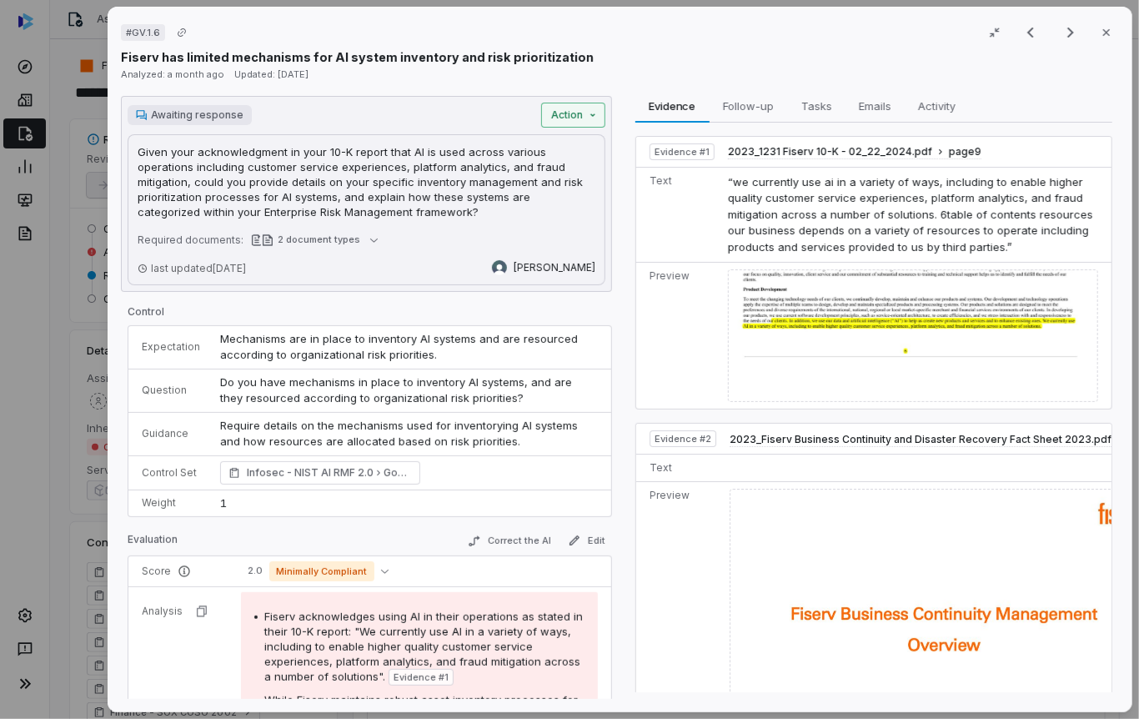
click at [583, 116] on button "Action" at bounding box center [572, 115] width 64 height 25
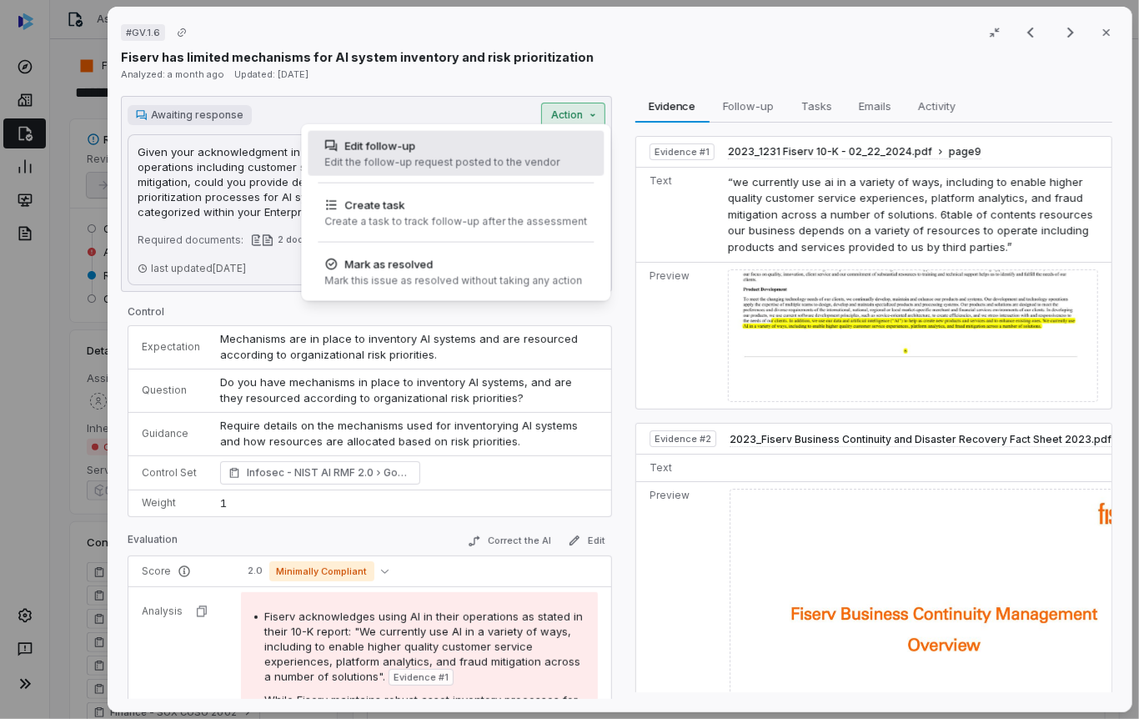
click at [454, 156] on div "Edit the follow-up request posted to the vendor" at bounding box center [441, 162] width 235 height 13
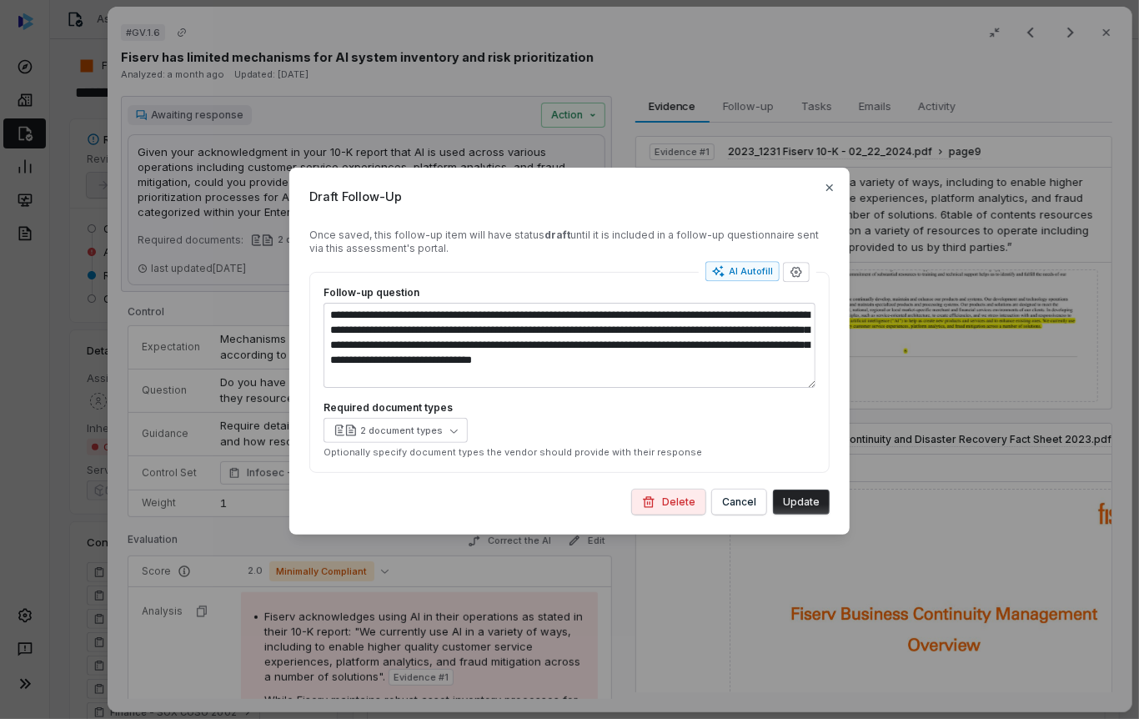
click at [636, 499] on div "Delete Cancel Update" at bounding box center [569, 501] width 520 height 25
click at [663, 501] on button "Delete" at bounding box center [668, 501] width 73 height 25
type textarea "*"
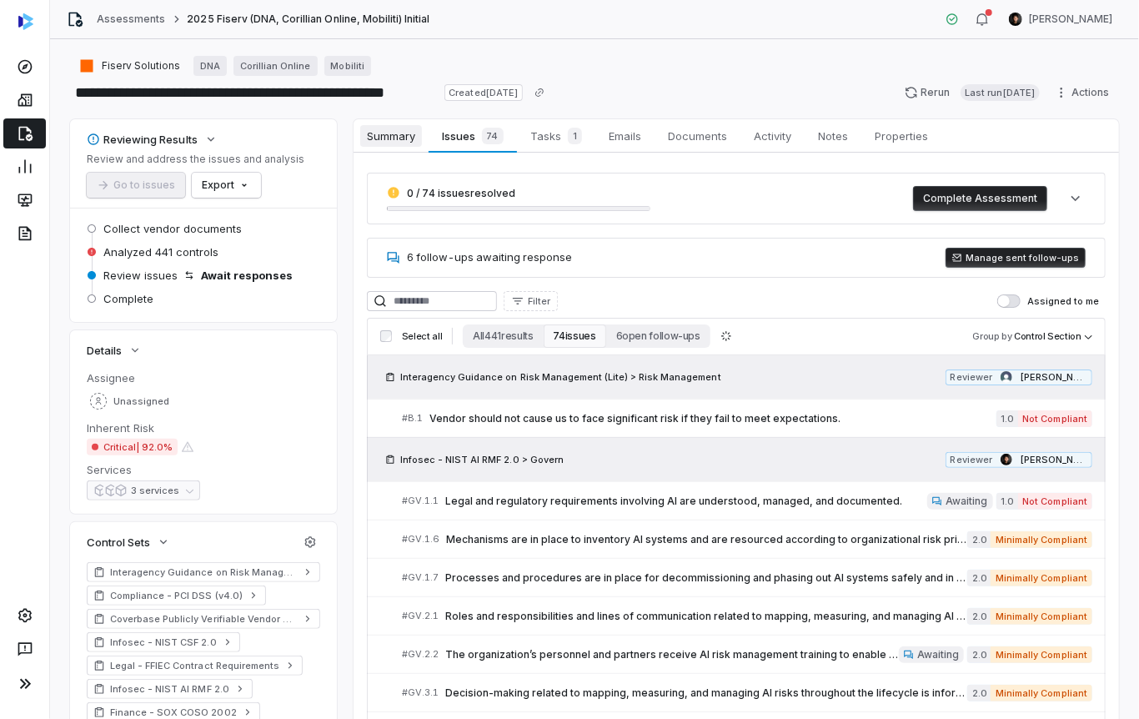
click at [413, 142] on span "Summary" at bounding box center [391, 136] width 62 height 22
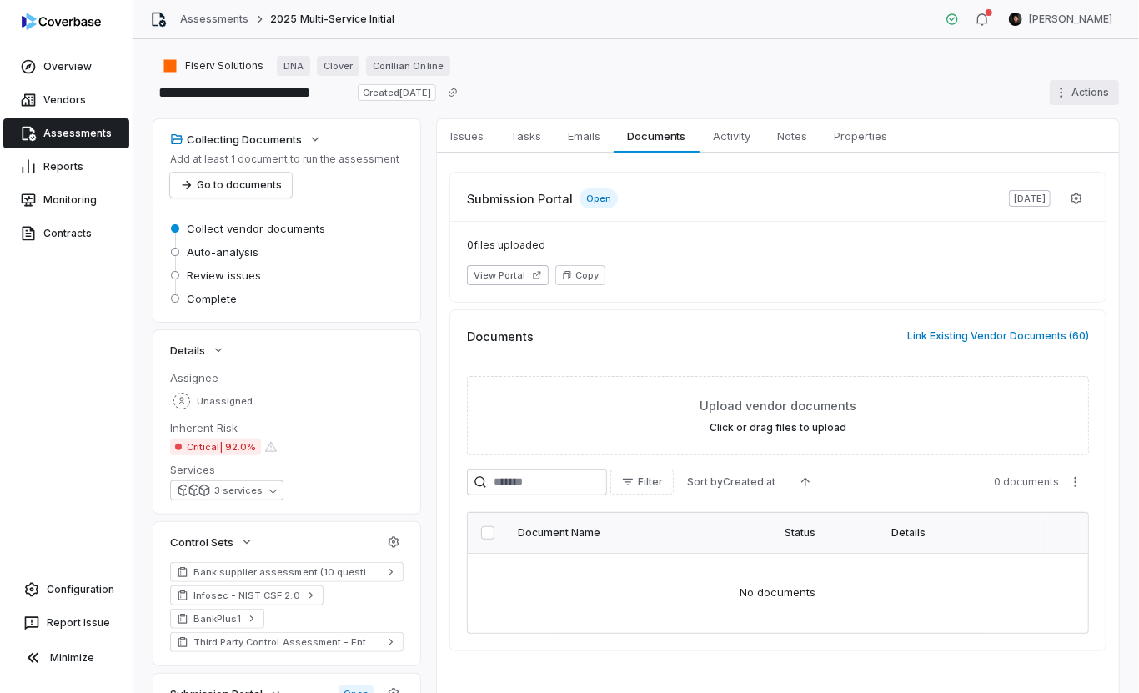
click at [1077, 94] on html "**********" at bounding box center [569, 346] width 1139 height 693
click at [1034, 236] on div "Delete" at bounding box center [1064, 236] width 120 height 27
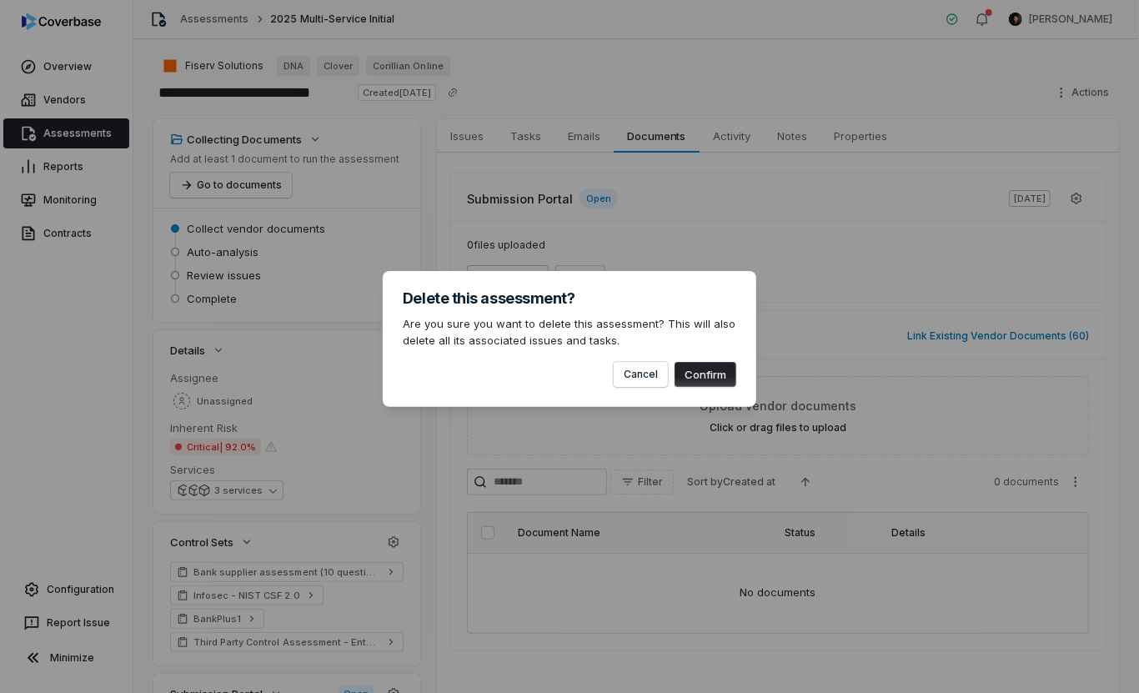
click at [701, 371] on button "Confirm" at bounding box center [705, 374] width 62 height 25
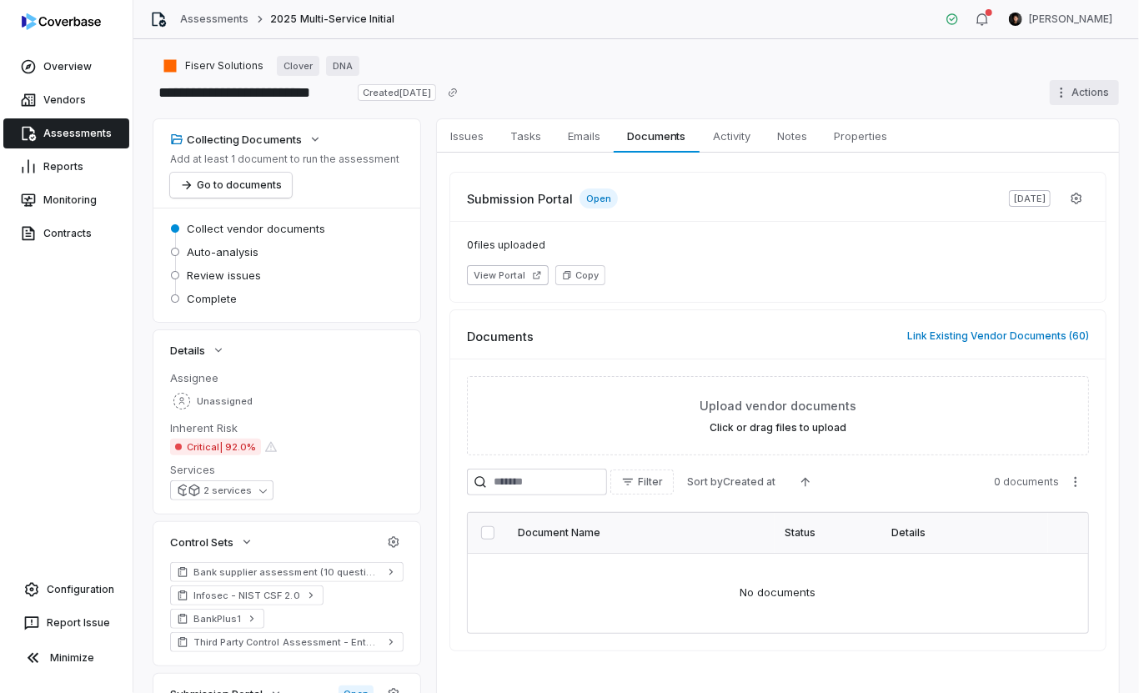
click at [1096, 100] on html "**********" at bounding box center [569, 346] width 1139 height 693
click at [1042, 238] on div "Delete" at bounding box center [1064, 236] width 120 height 27
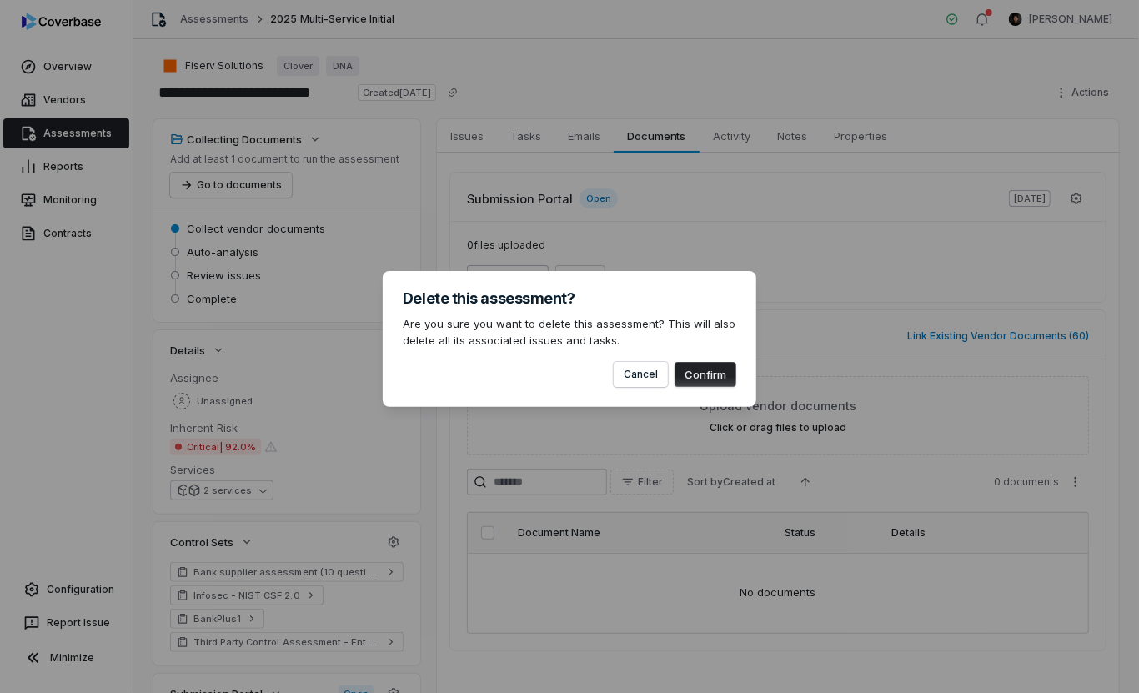
click at [721, 377] on button "Confirm" at bounding box center [705, 374] width 62 height 25
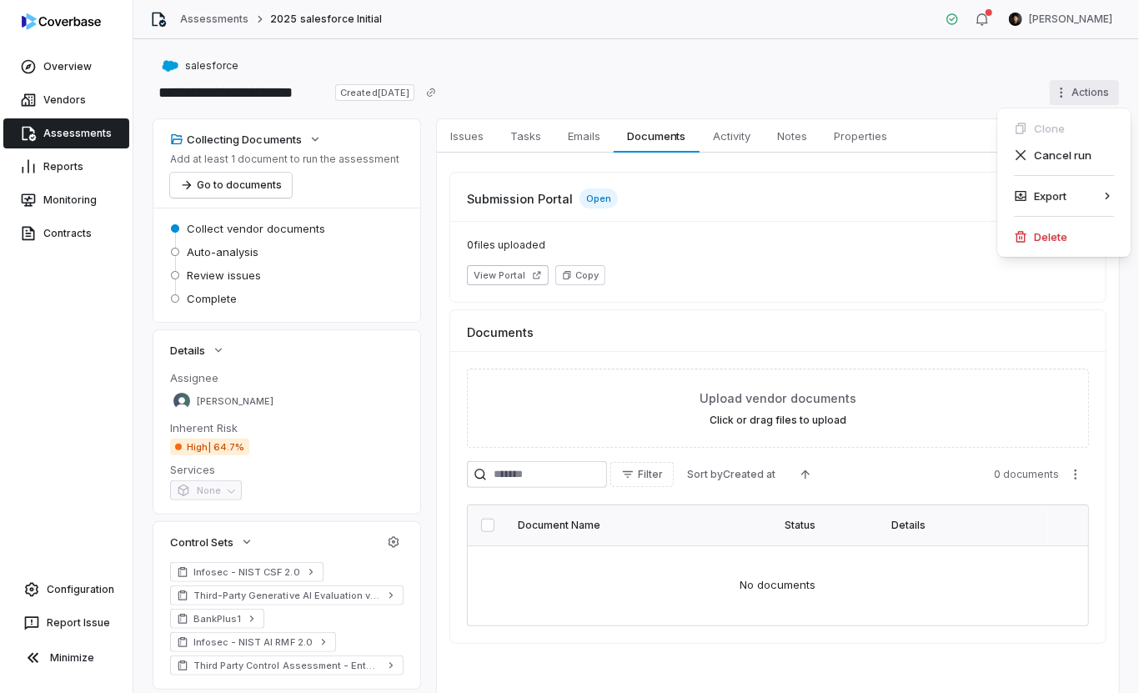
click at [1077, 98] on html "**********" at bounding box center [569, 346] width 1139 height 693
click at [1040, 238] on div "Delete" at bounding box center [1064, 236] width 120 height 27
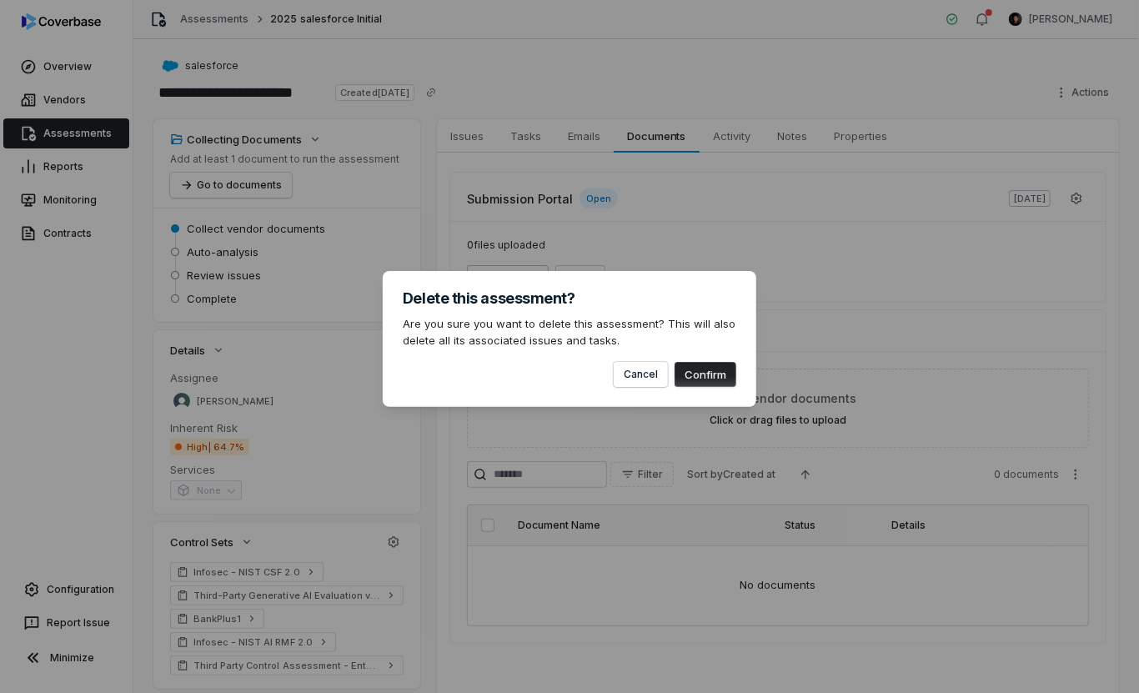
click at [694, 374] on button "Confirm" at bounding box center [705, 374] width 62 height 25
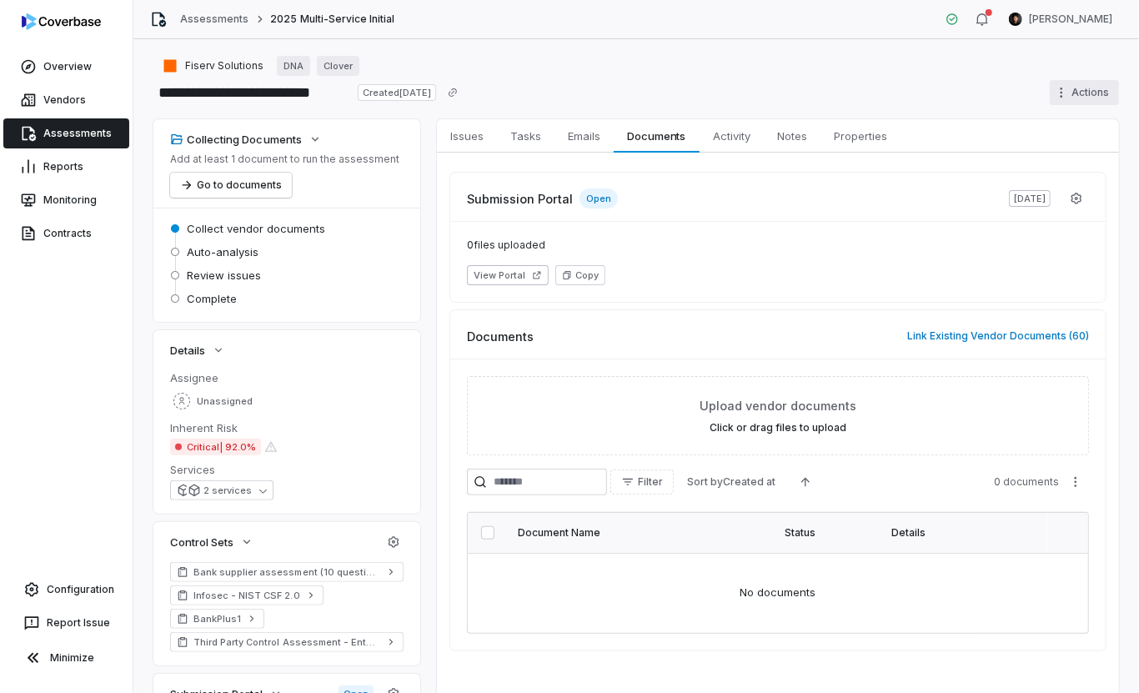
click at [1086, 99] on html "**********" at bounding box center [569, 346] width 1139 height 693
click at [1046, 234] on div "Delete" at bounding box center [1064, 236] width 120 height 27
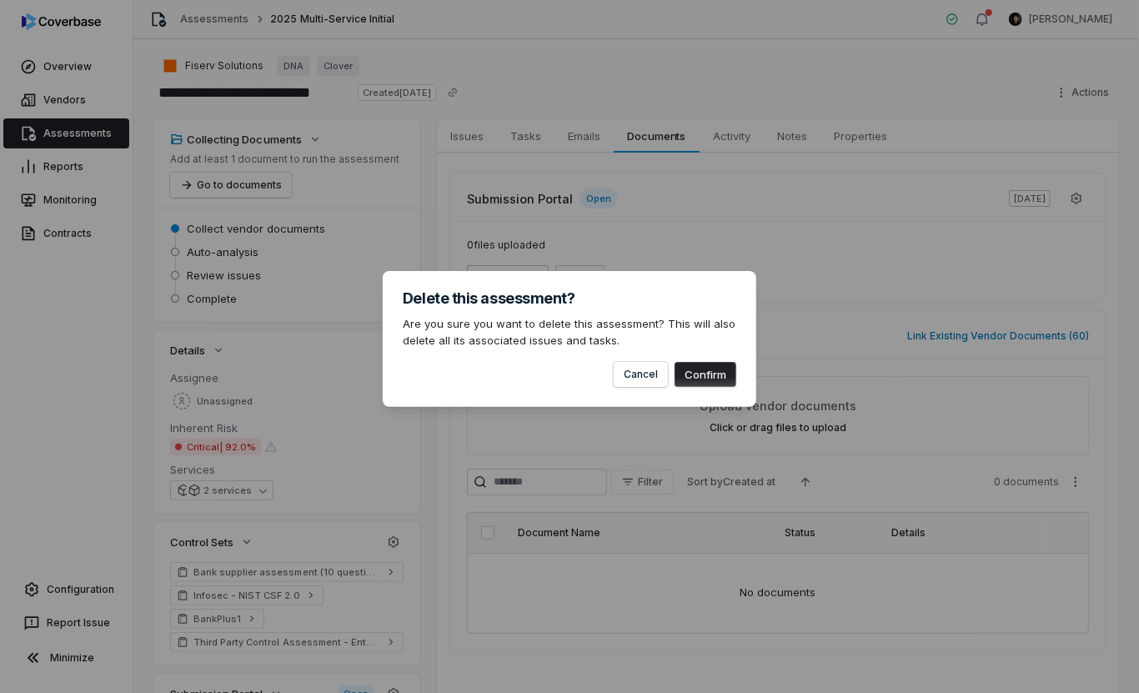
click at [687, 365] on button "Confirm" at bounding box center [705, 374] width 62 height 25
